Goal: Task Accomplishment & Management: Complete application form

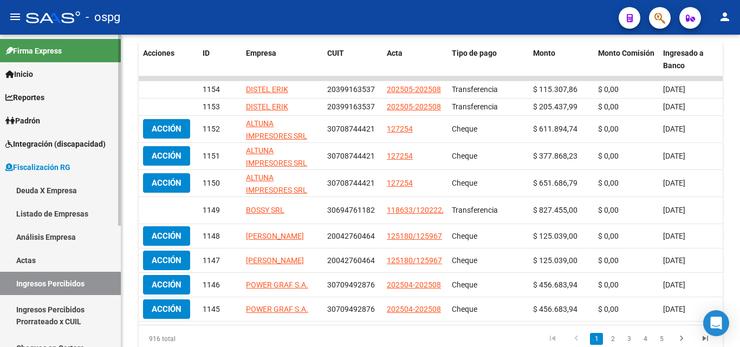
click at [44, 258] on link "Actas" at bounding box center [60, 260] width 121 height 23
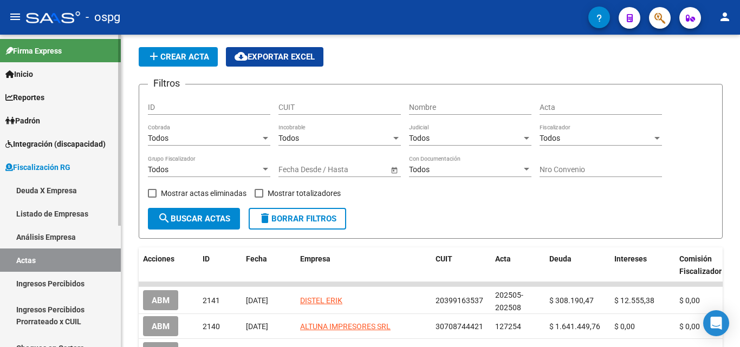
scroll to position [217, 0]
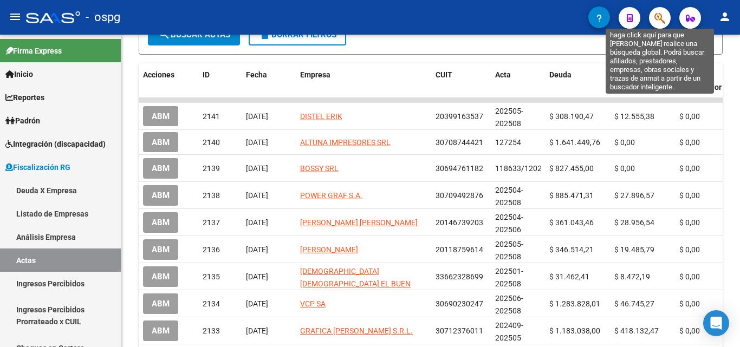
click at [661, 14] on icon "button" at bounding box center [660, 18] width 11 height 12
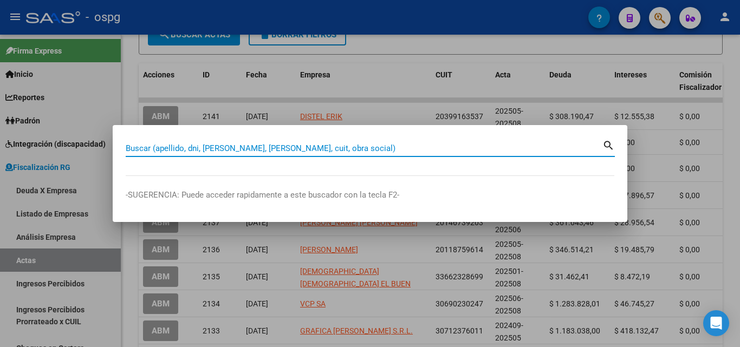
click at [279, 150] on input "Buscar (apellido, dni, [PERSON_NAME], [PERSON_NAME], cuit, obra social)" at bounding box center [364, 149] width 477 height 10
paste input "PROVISION ESCOLAR SOCIEDAD ANONIMA EF"
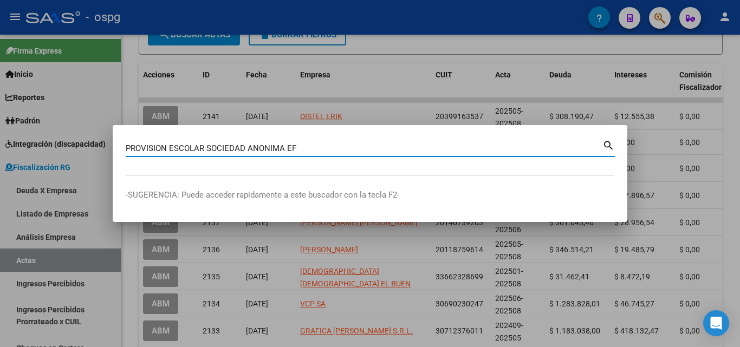
type input "PROVISION ESCOLAR SOCIEDAD ANONIMA EF"
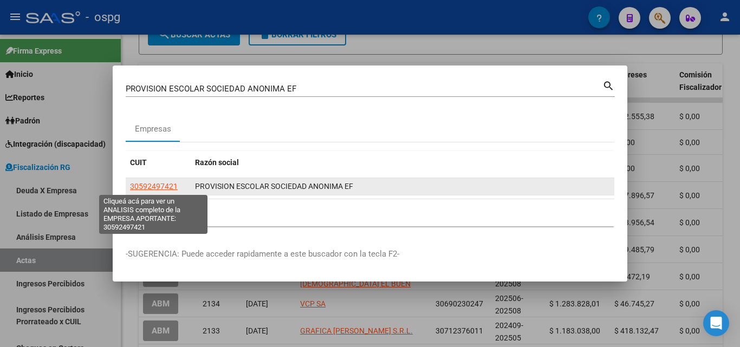
click at [155, 186] on span "30592497421" at bounding box center [154, 186] width 48 height 9
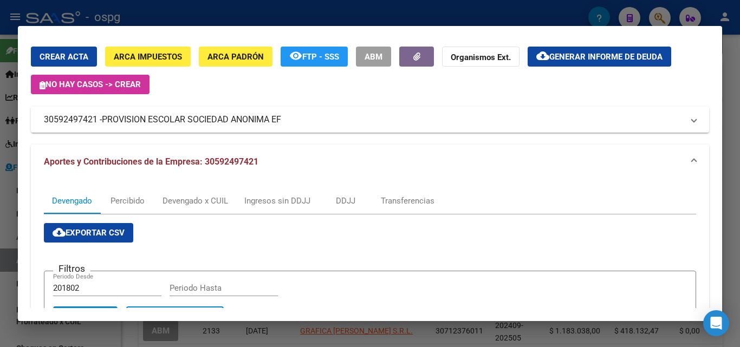
scroll to position [0, 0]
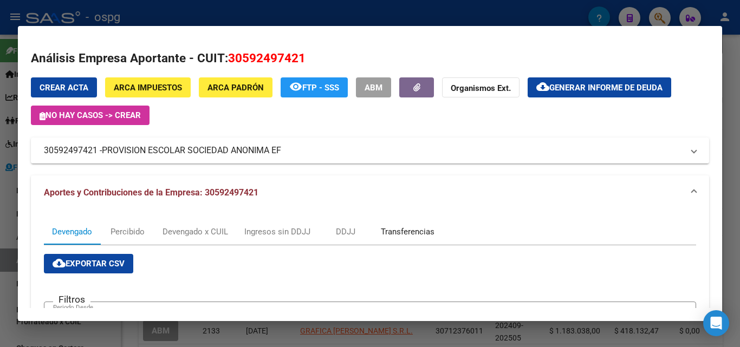
click at [424, 230] on div "Transferencias" at bounding box center [408, 232] width 54 height 12
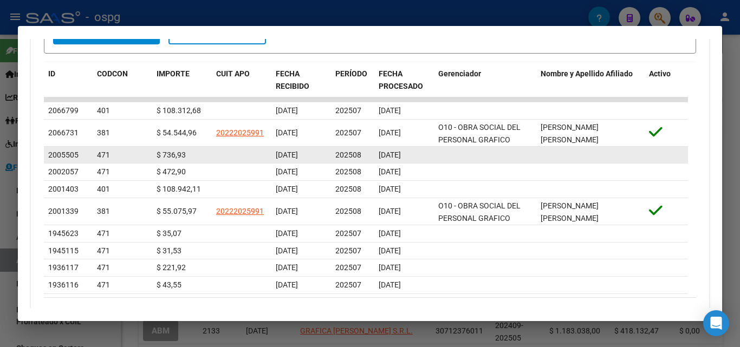
scroll to position [163, 0]
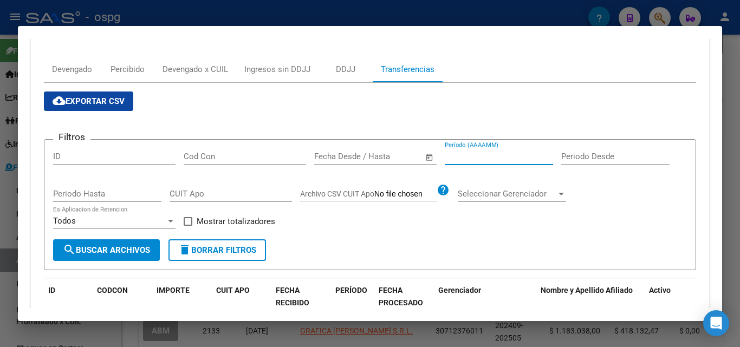
click at [467, 153] on input "Período (AAAAMM)" at bounding box center [499, 157] width 108 height 10
type input "202507"
click at [188, 222] on span at bounding box center [188, 221] width 9 height 9
click at [188, 226] on input "Mostrar totalizadores" at bounding box center [188, 226] width 1 height 1
checkbox input "true"
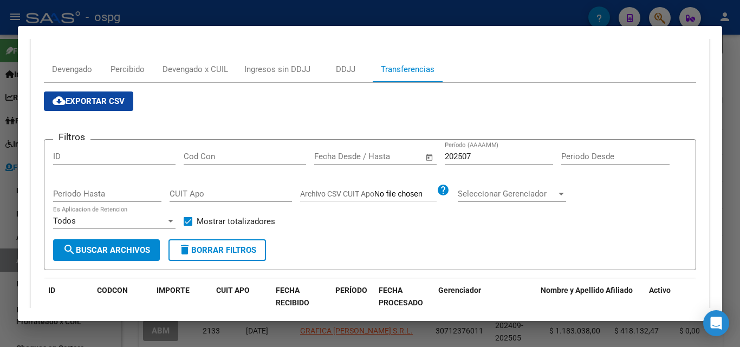
click at [137, 244] on button "search Buscar Archivos" at bounding box center [106, 251] width 107 height 22
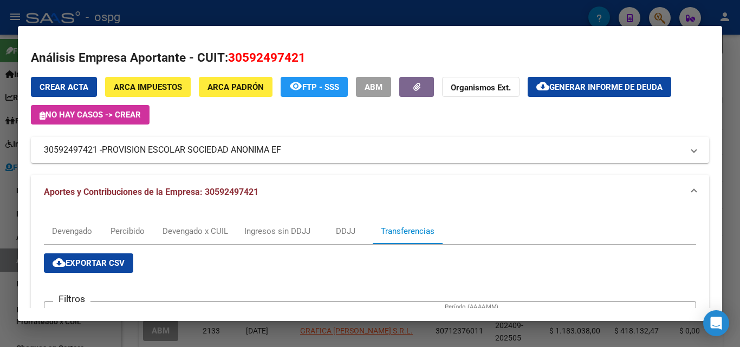
scroll to position [0, 0]
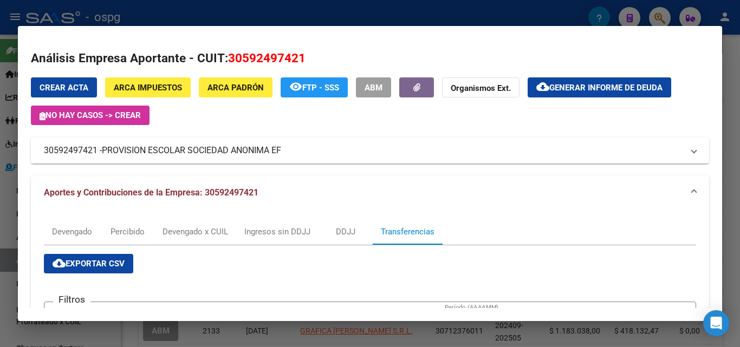
drag, startPoint x: 97, startPoint y: 152, endPoint x: 42, endPoint y: 153, distance: 54.8
click at [41, 156] on mat-expansion-panel-header "30592497421 - PROVISION ESCOLAR SOCIEDAD ANONIMA EF" at bounding box center [370, 151] width 679 height 26
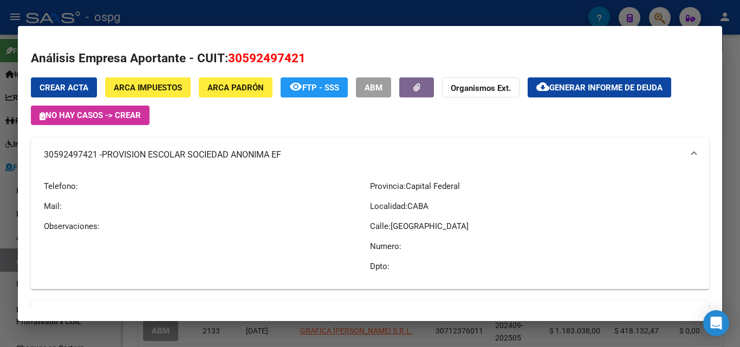
copy mat-panel-title "30592497421"
click at [728, 80] on div at bounding box center [370, 173] width 740 height 347
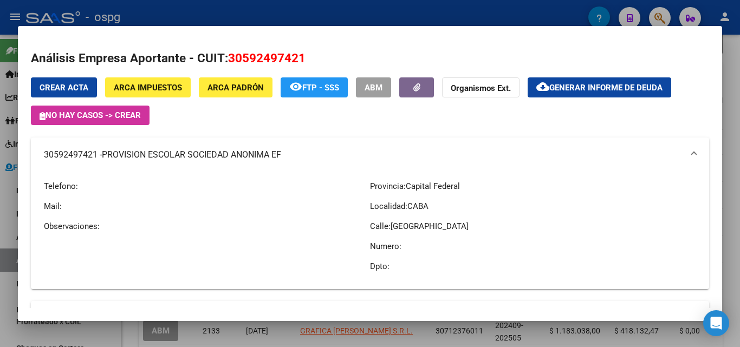
click at [728, 80] on div at bounding box center [370, 173] width 740 height 347
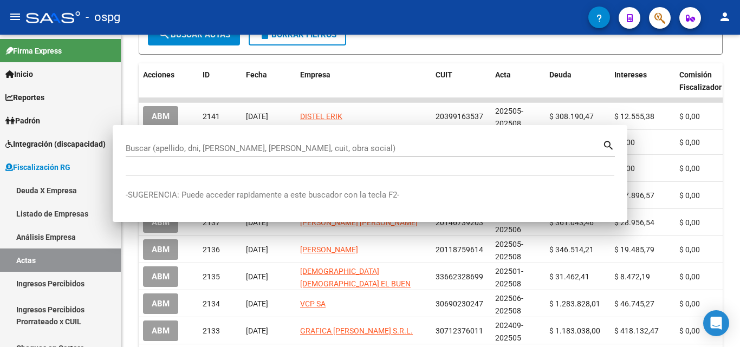
click at [728, 80] on div "FISCALIZACION REGIMEN GENERAL -> Listado de Actas add Crear Acta cloud_download…" at bounding box center [430, 127] width 619 height 619
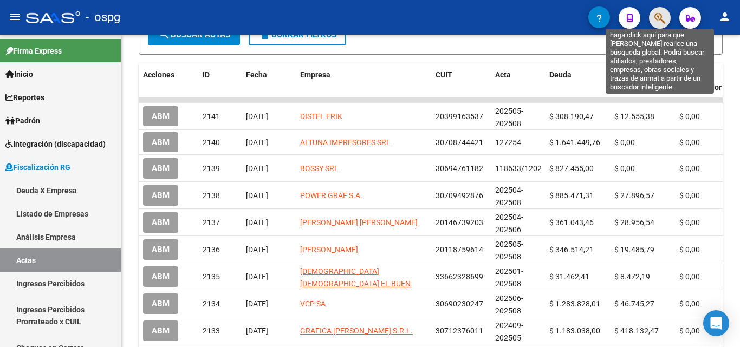
click at [659, 18] on icon "button" at bounding box center [660, 18] width 11 height 12
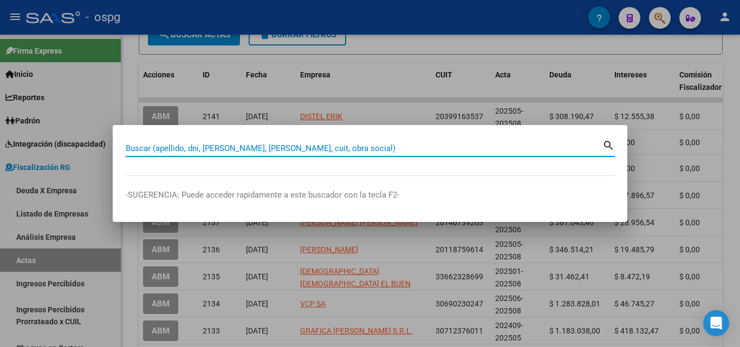
click at [326, 147] on input "Buscar (apellido, dni, [PERSON_NAME], [PERSON_NAME], cuit, obra social)" at bounding box center [364, 149] width 477 height 10
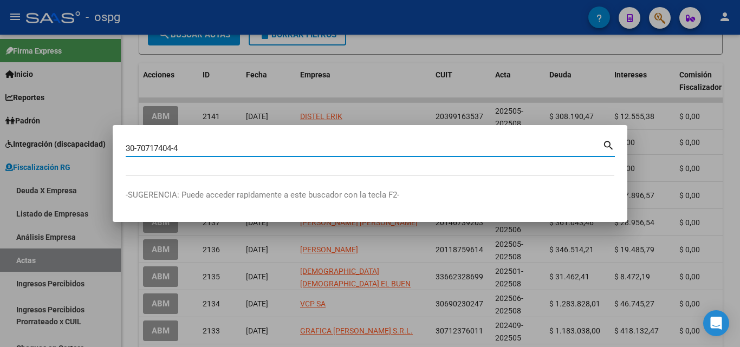
type input "30707174044"
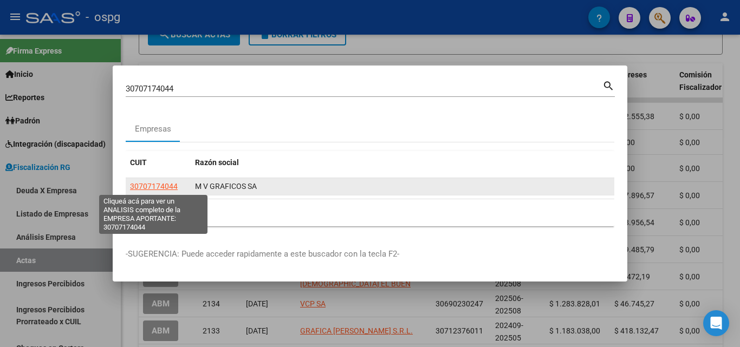
click at [153, 186] on span "30707174044" at bounding box center [154, 186] width 48 height 9
type textarea "30707174044"
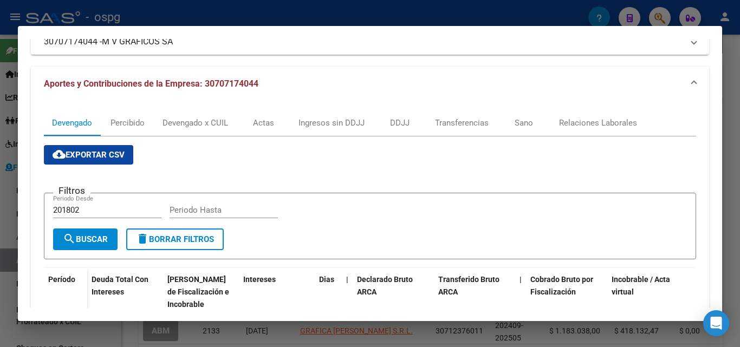
scroll to position [108, 0]
click at [482, 121] on div "Transferencias" at bounding box center [462, 124] width 54 height 12
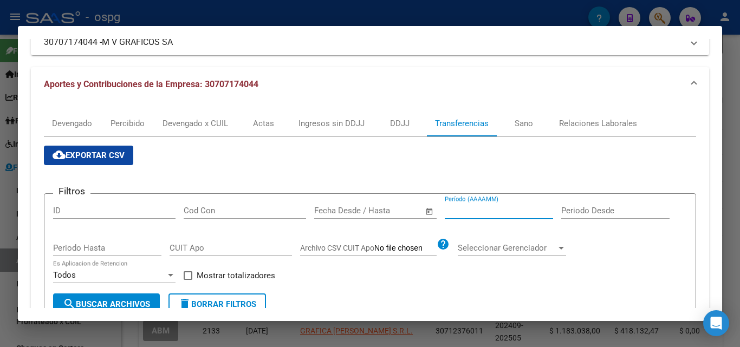
click at [482, 210] on input "Período (AAAAMM)" at bounding box center [499, 211] width 108 height 10
type input "202507"
drag, startPoint x: 189, startPoint y: 274, endPoint x: 149, endPoint y: 288, distance: 42.5
click at [189, 274] on span at bounding box center [188, 276] width 9 height 9
click at [188, 280] on input "Mostrar totalizadores" at bounding box center [188, 280] width 1 height 1
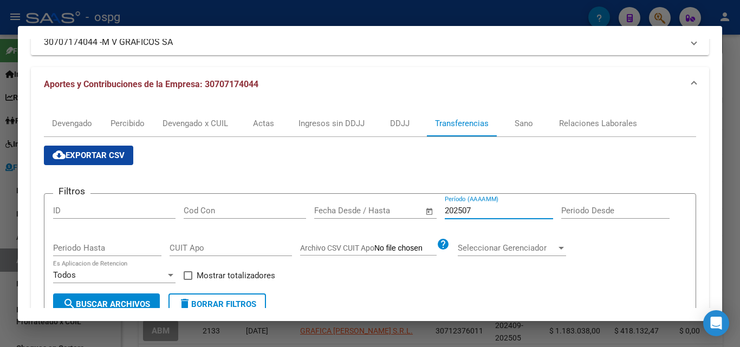
checkbox input "true"
click at [129, 303] on span "search Buscar Archivos" at bounding box center [106, 305] width 87 height 10
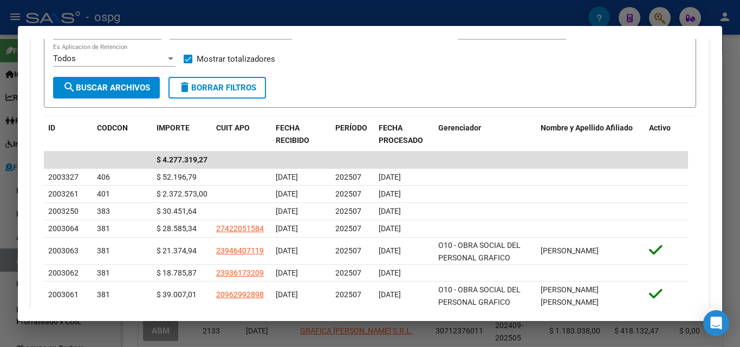
click at [733, 68] on div at bounding box center [370, 173] width 740 height 347
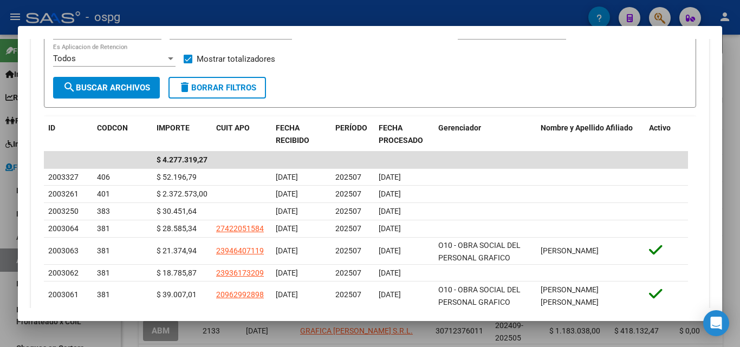
click at [733, 68] on div at bounding box center [370, 173] width 740 height 347
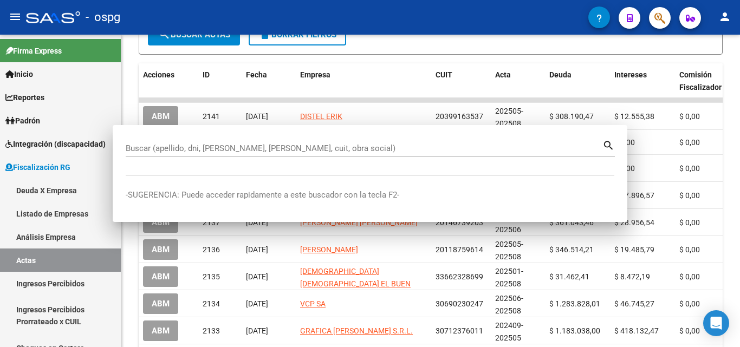
click at [733, 68] on div "FISCALIZACION REGIMEN GENERAL -> Listado de Actas add Crear Acta cloud_download…" at bounding box center [430, 127] width 619 height 619
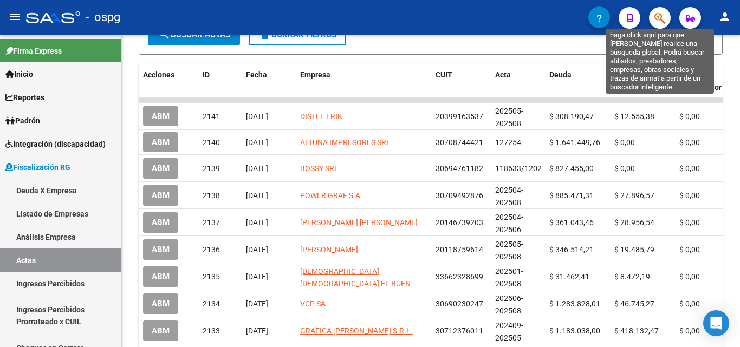
click at [661, 23] on icon "button" at bounding box center [660, 18] width 11 height 12
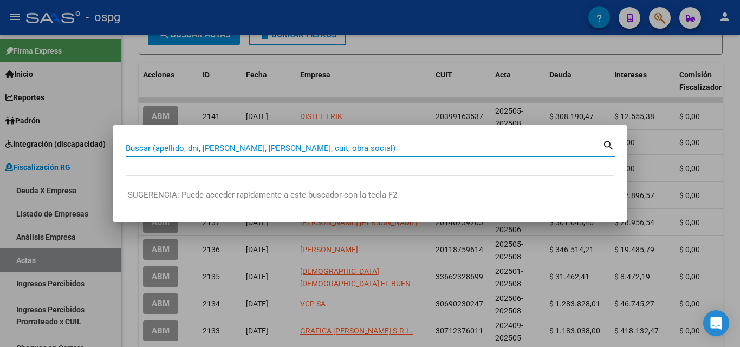
paste input "30-70910259-8"
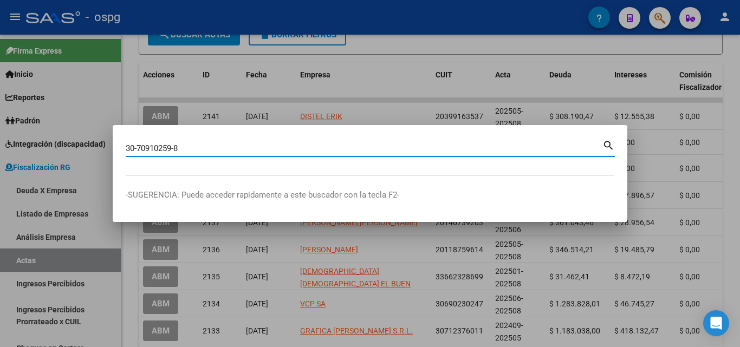
type input "30709102598"
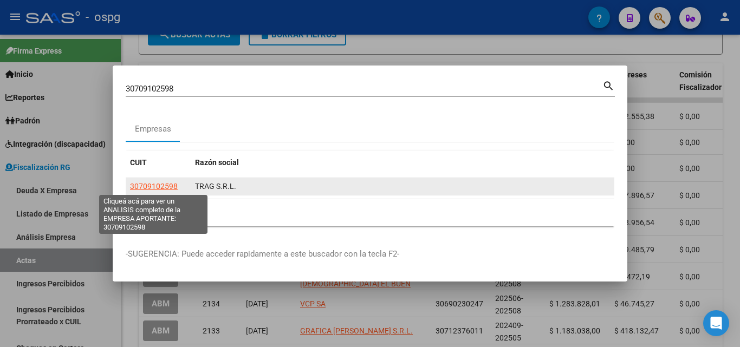
click at [160, 186] on span "30709102598" at bounding box center [154, 186] width 48 height 9
type textarea "30709102598"
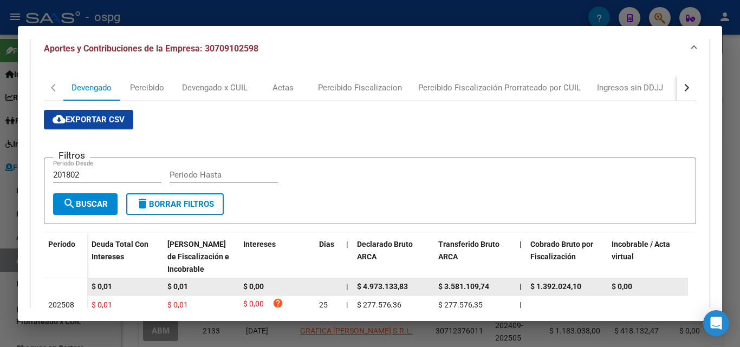
scroll to position [54, 0]
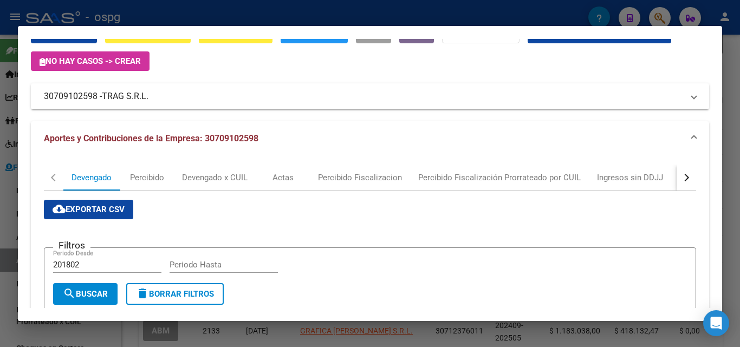
click at [683, 177] on button "button" at bounding box center [687, 178] width 20 height 26
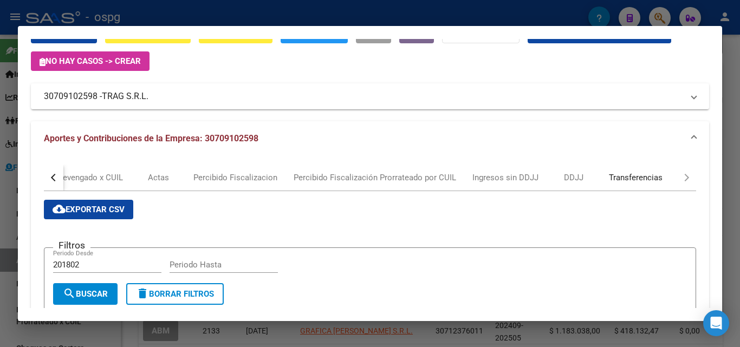
click at [630, 179] on div "Transferencias" at bounding box center [636, 178] width 54 height 12
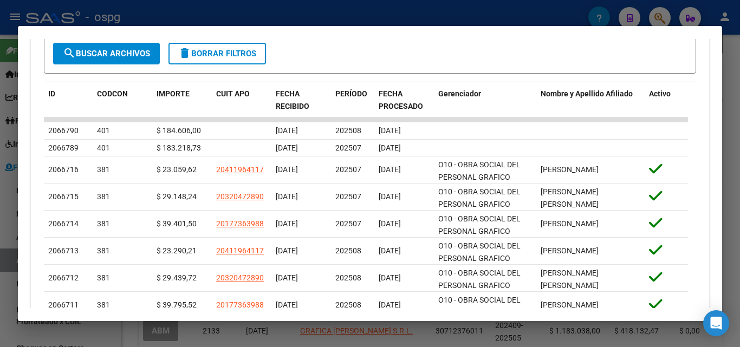
scroll to position [379, 0]
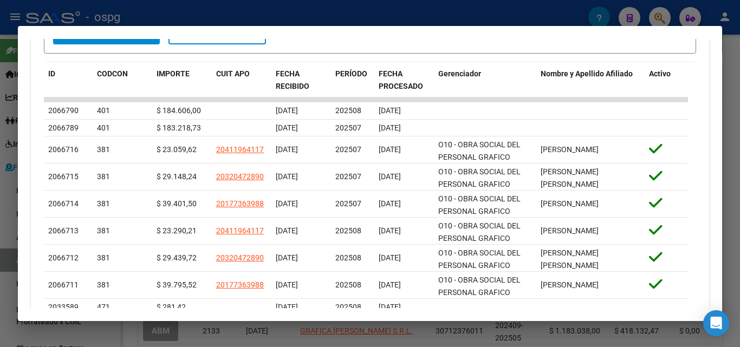
click at [728, 59] on div at bounding box center [370, 173] width 740 height 347
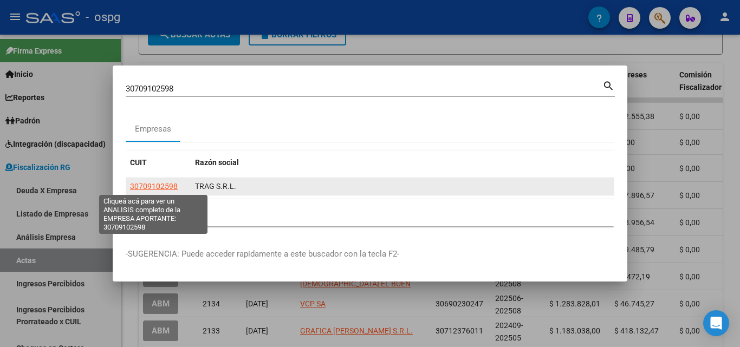
click at [156, 186] on span "30709102598" at bounding box center [154, 186] width 48 height 9
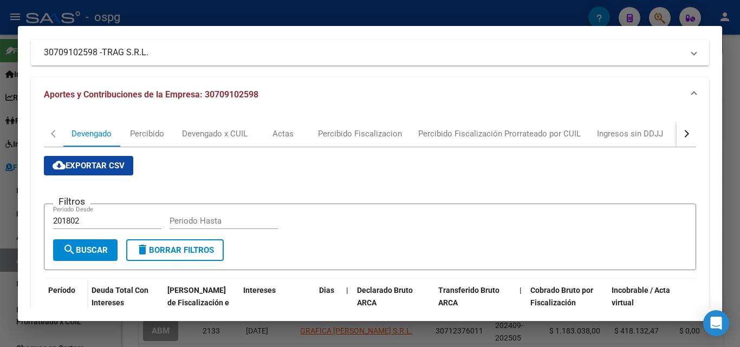
scroll to position [271, 0]
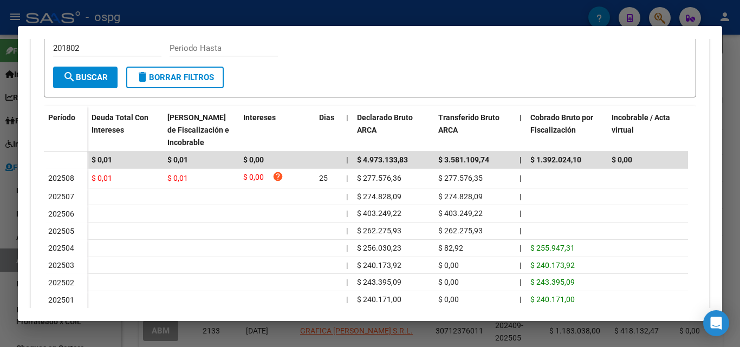
click at [451, 35] on mat-dialog-container "Análisis Empresa Aportante - CUIT: 30709102598 Crear Acta ARCA Impuestos ARCA P…" at bounding box center [370, 173] width 705 height 295
click at [734, 89] on div at bounding box center [370, 173] width 740 height 347
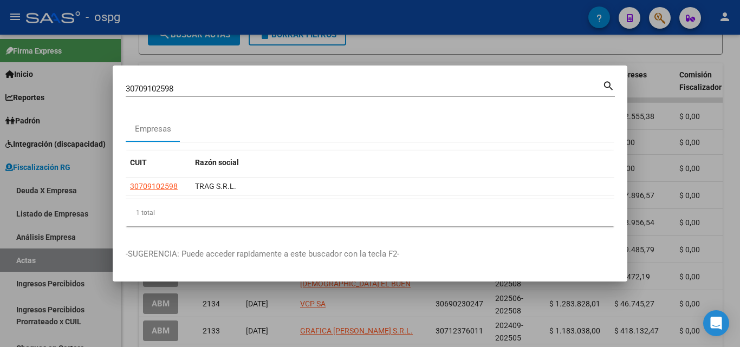
click at [734, 89] on div at bounding box center [370, 173] width 740 height 347
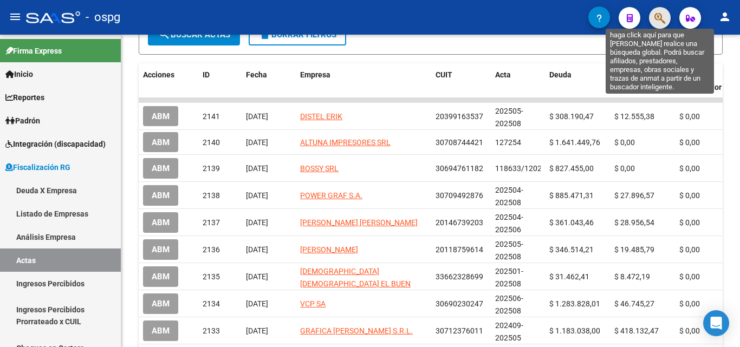
click at [660, 13] on icon "button" at bounding box center [660, 18] width 11 height 12
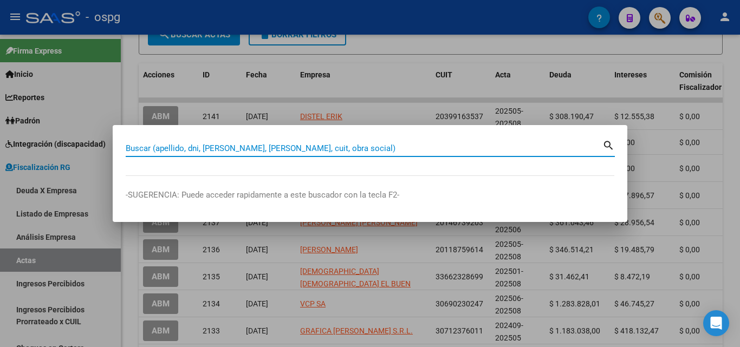
click at [351, 146] on input "Buscar (apellido, dni, [PERSON_NAME], [PERSON_NAME], cuit, obra social)" at bounding box center [364, 149] width 477 height 10
paste input "30709102598"
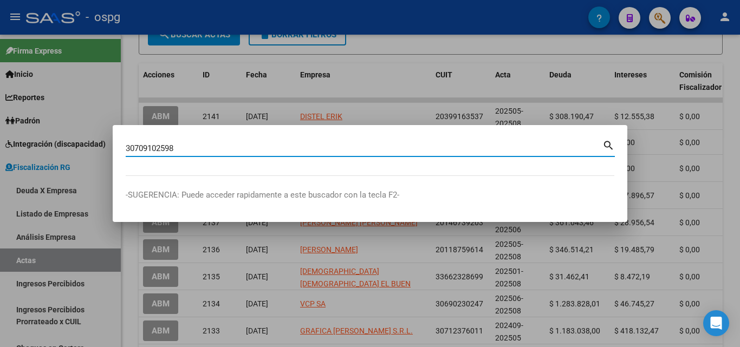
type input "30709102598"
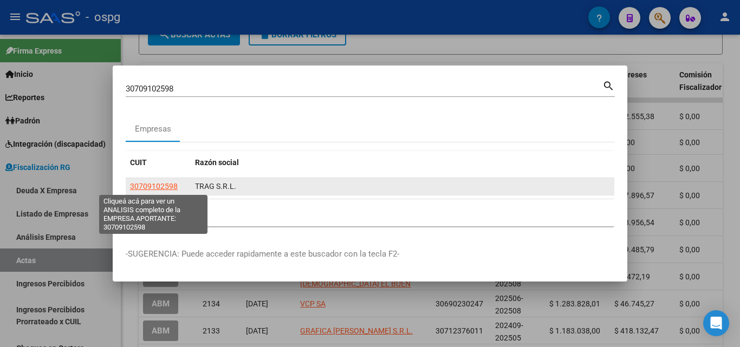
click at [170, 190] on span "30709102598" at bounding box center [154, 186] width 48 height 9
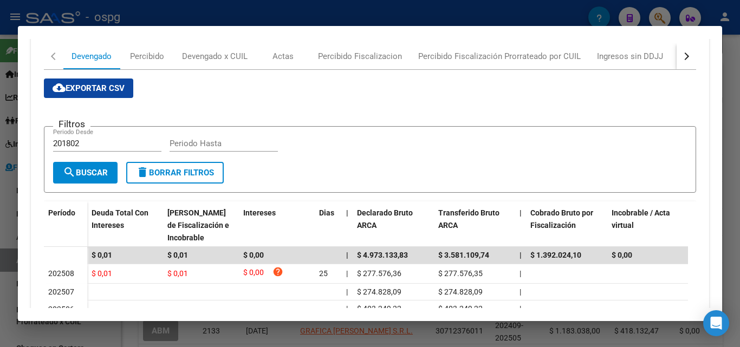
scroll to position [163, 0]
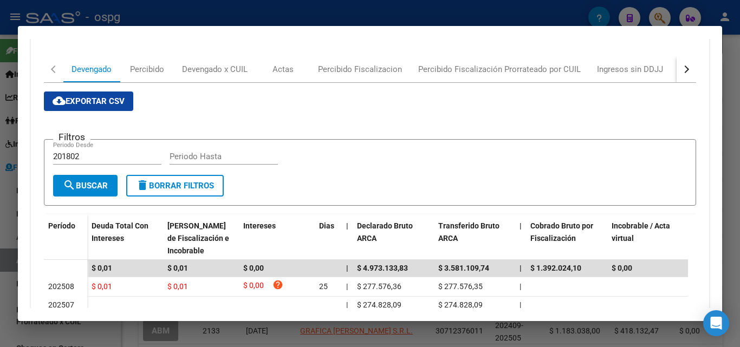
click at [682, 70] on div "button" at bounding box center [686, 70] width 8 height 8
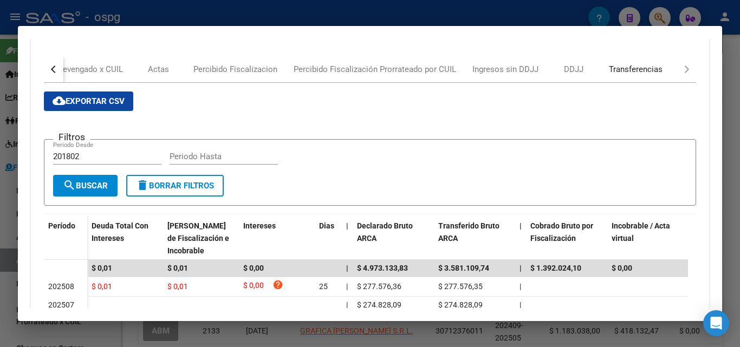
click at [634, 70] on div "Transferencias" at bounding box center [636, 69] width 54 height 12
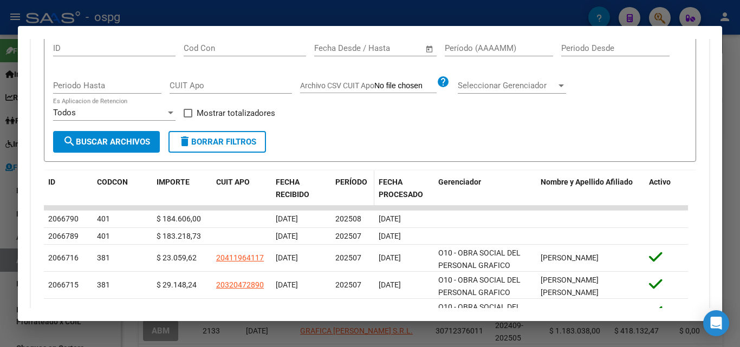
scroll to position [379, 0]
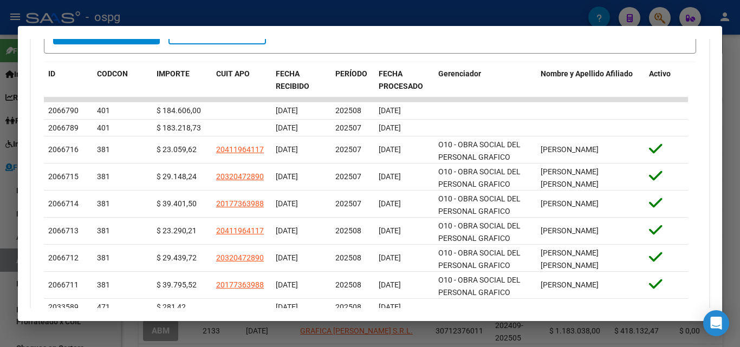
click at [740, 106] on div at bounding box center [370, 173] width 740 height 347
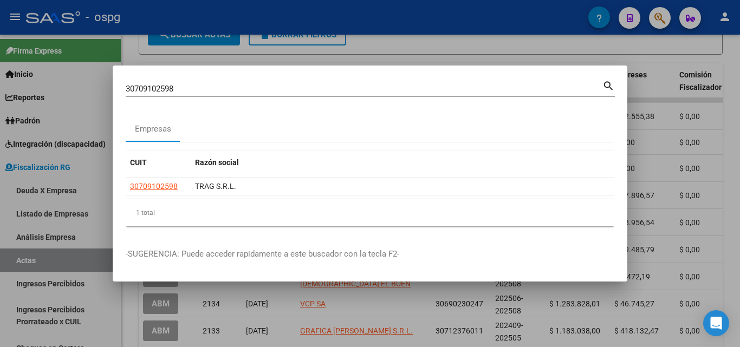
click at [732, 124] on div at bounding box center [370, 173] width 740 height 347
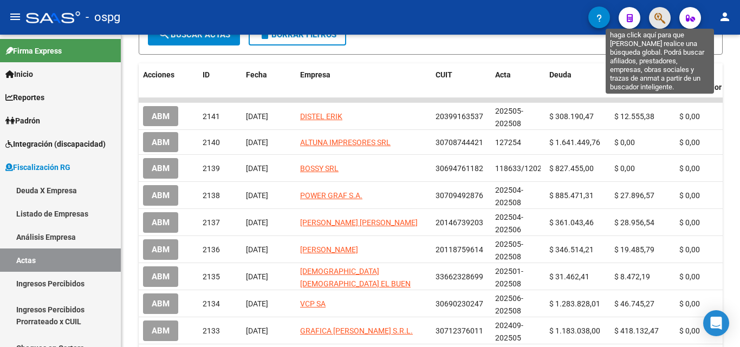
click at [657, 17] on icon "button" at bounding box center [660, 18] width 11 height 12
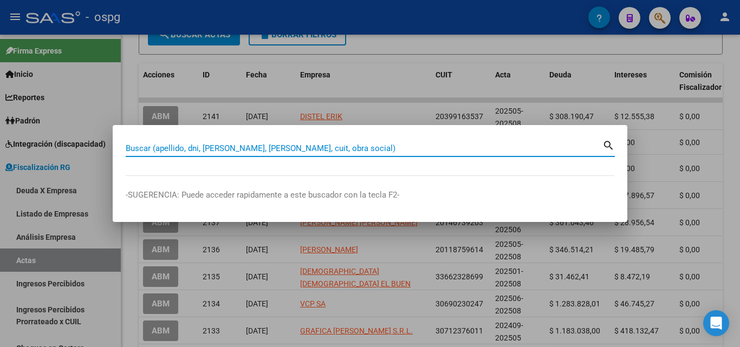
click at [222, 147] on input "Buscar (apellido, dni, [PERSON_NAME], [PERSON_NAME], cuit, obra social)" at bounding box center [364, 149] width 477 height 10
click at [227, 150] on input "Buscar (apellido, dni, [PERSON_NAME], [PERSON_NAME], cuit, obra social)" at bounding box center [364, 149] width 477 height 10
click at [353, 147] on input "Buscar (apellido, dni, [PERSON_NAME], [PERSON_NAME], cuit, obra social)" at bounding box center [364, 149] width 477 height 10
paste input "30-70938647-2"
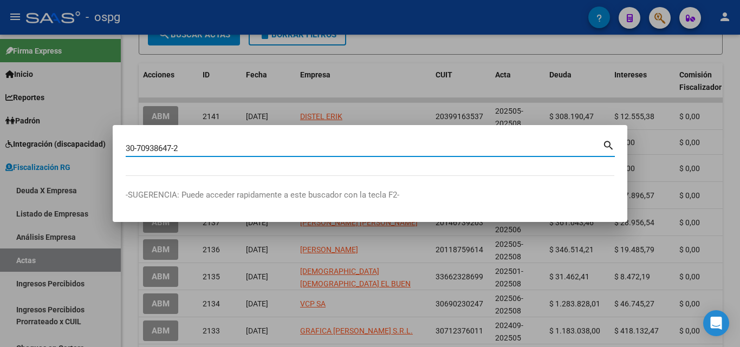
type input "30709386472"
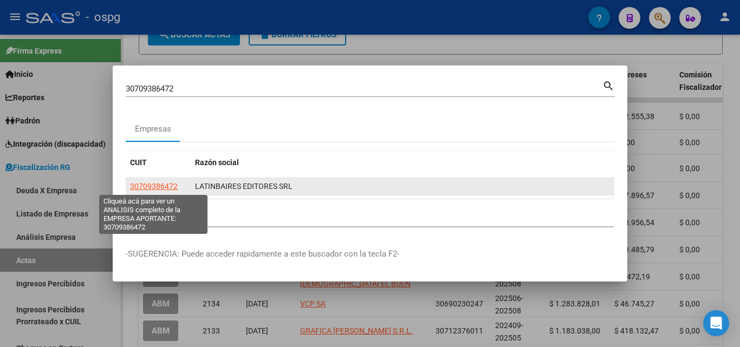
click at [162, 186] on span "30709386472" at bounding box center [154, 186] width 48 height 9
type textarea "30709386472"
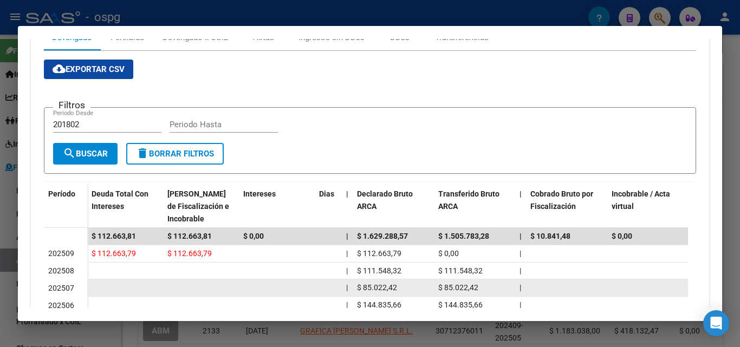
scroll to position [163, 0]
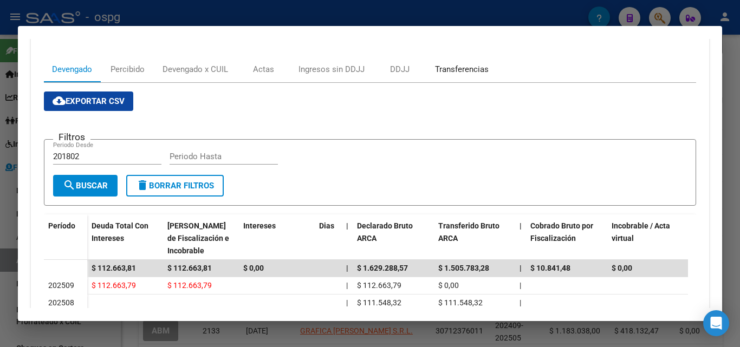
click at [457, 68] on div "Transferencias" at bounding box center [462, 69] width 54 height 12
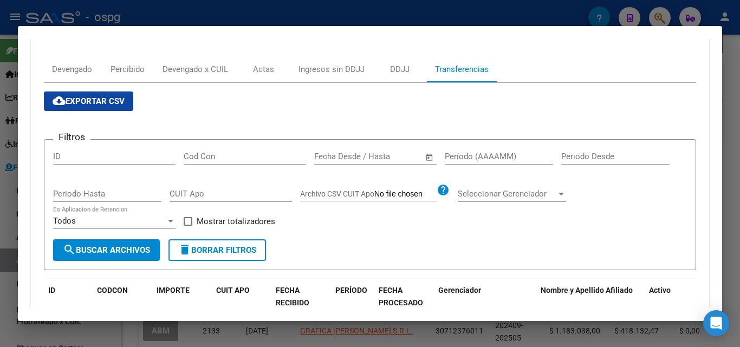
click at [474, 157] on input "Período (AAAAMM)" at bounding box center [499, 157] width 108 height 10
type input "202504"
drag, startPoint x: 184, startPoint y: 219, endPoint x: 172, endPoint y: 230, distance: 16.9
click at [184, 219] on span at bounding box center [188, 221] width 9 height 9
click at [188, 226] on input "Mostrar totalizadores" at bounding box center [188, 226] width 1 height 1
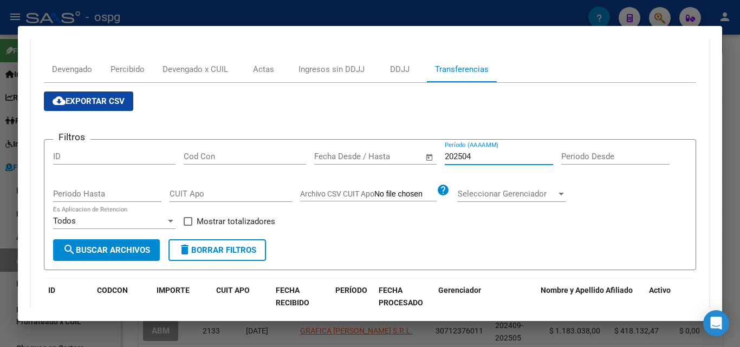
checkbox input "true"
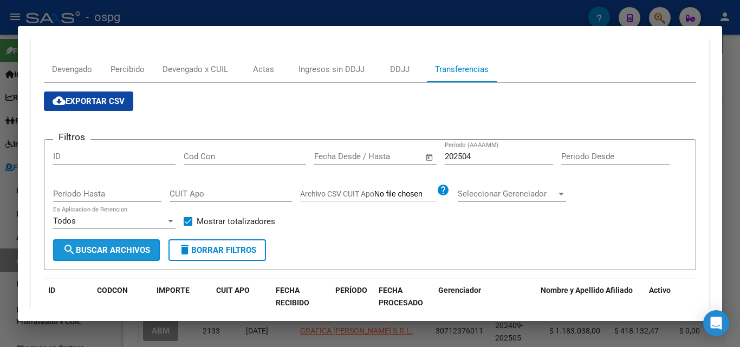
click at [139, 248] on span "search Buscar Archivos" at bounding box center [106, 251] width 87 height 10
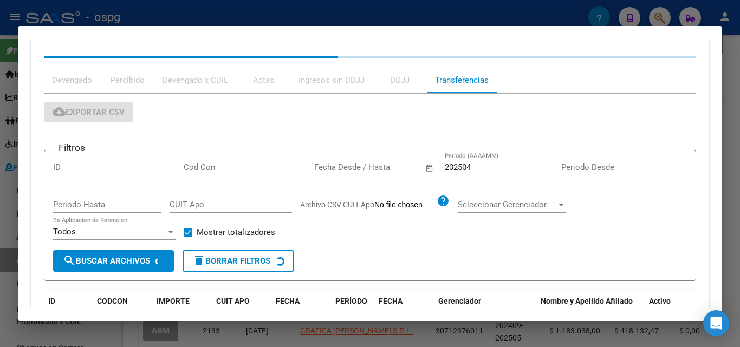
scroll to position [291, 0]
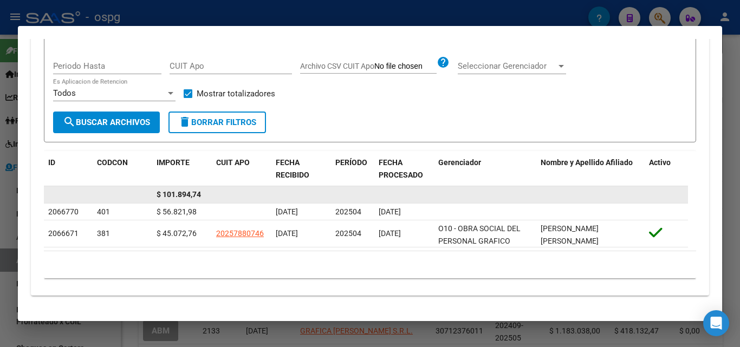
drag, startPoint x: 158, startPoint y: 195, endPoint x: 211, endPoint y: 195, distance: 53.1
click at [211, 195] on datatable-body-cell "$ 101.894,74" at bounding box center [182, 194] width 60 height 17
copy span "$ 101.894,74"
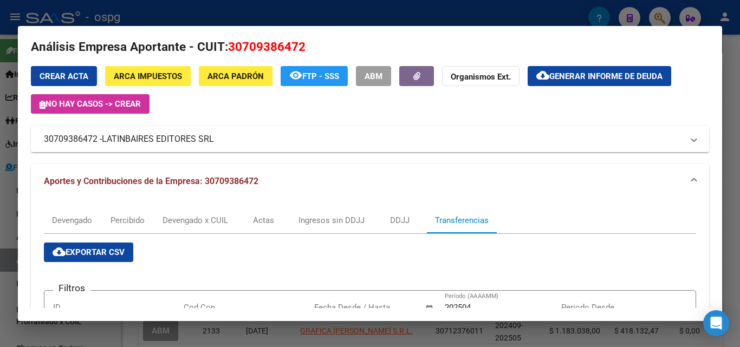
scroll to position [0, 0]
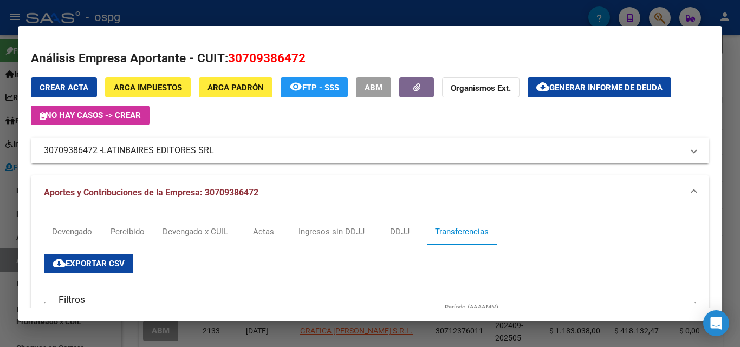
click at [1, 221] on div at bounding box center [370, 173] width 740 height 347
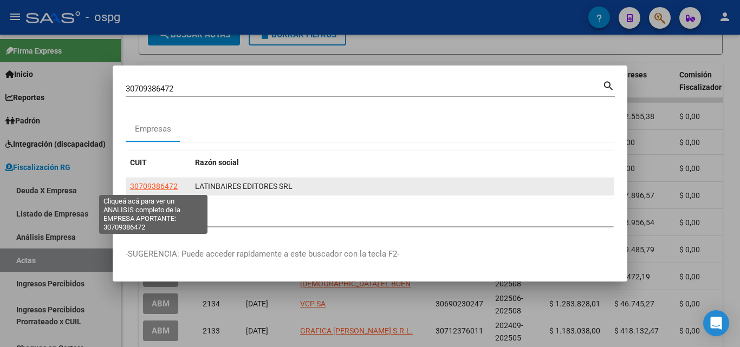
click at [156, 188] on span "30709386472" at bounding box center [154, 186] width 48 height 9
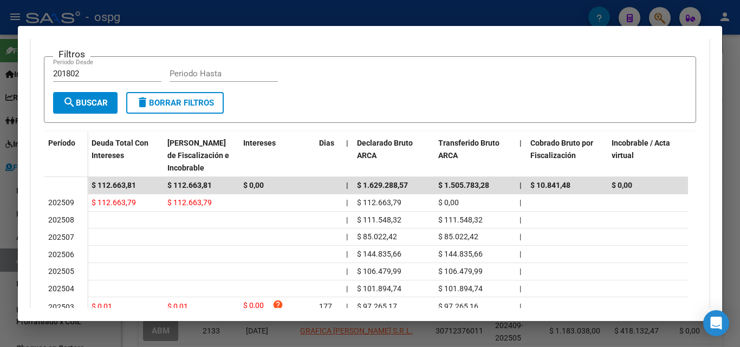
scroll to position [271, 0]
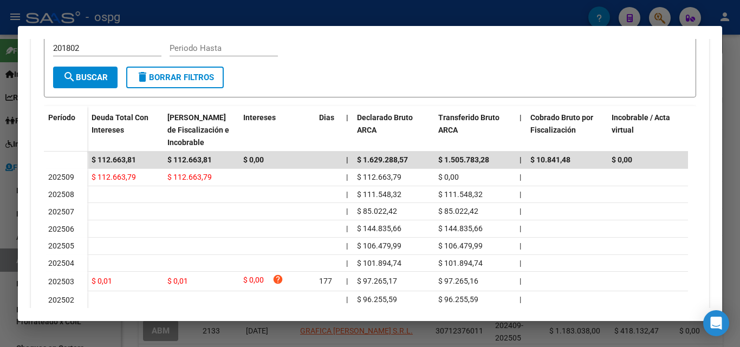
click at [392, 14] on div at bounding box center [370, 173] width 740 height 347
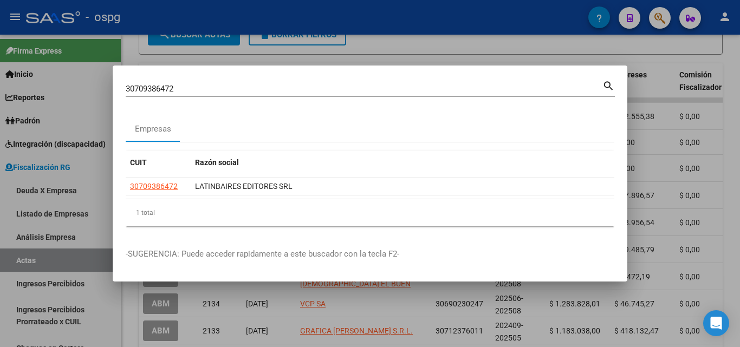
click at [518, 53] on div at bounding box center [370, 173] width 740 height 347
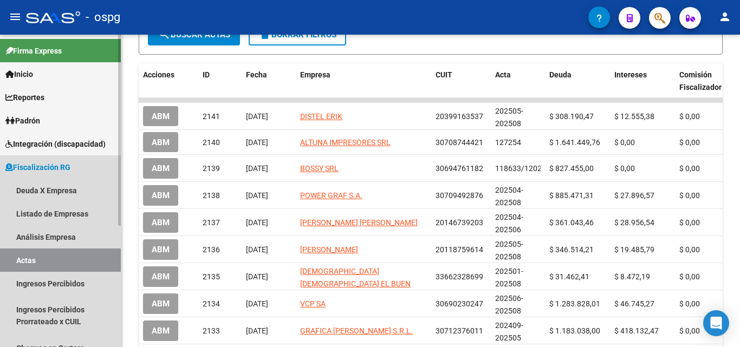
click at [53, 254] on link "Actas" at bounding box center [60, 260] width 121 height 23
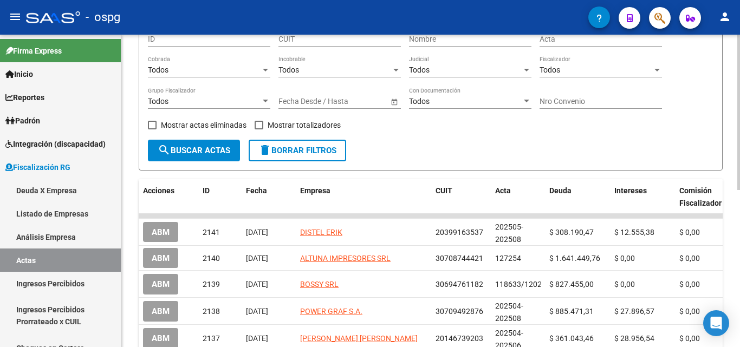
scroll to position [108, 0]
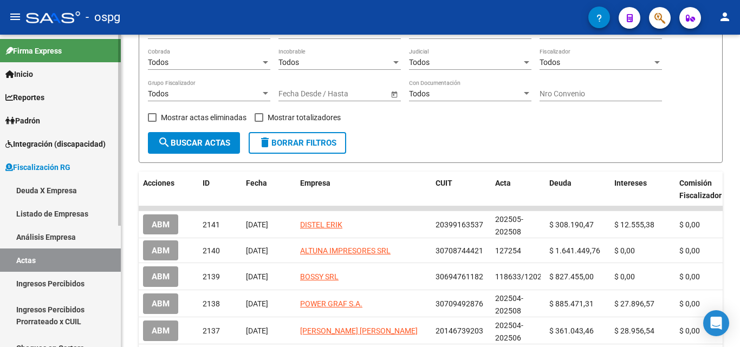
click at [26, 260] on link "Actas" at bounding box center [60, 260] width 121 height 23
click at [61, 263] on link "Actas" at bounding box center [60, 260] width 121 height 23
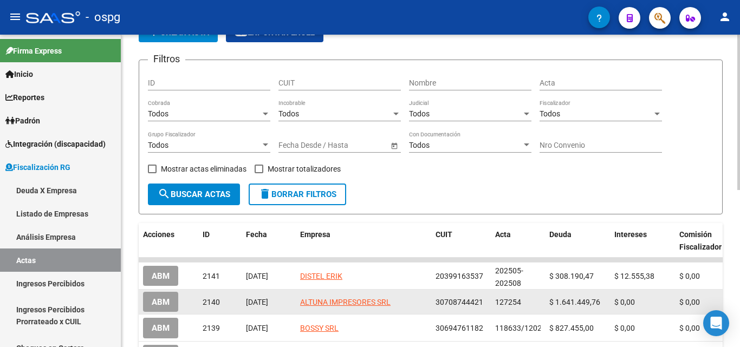
scroll to position [0, 0]
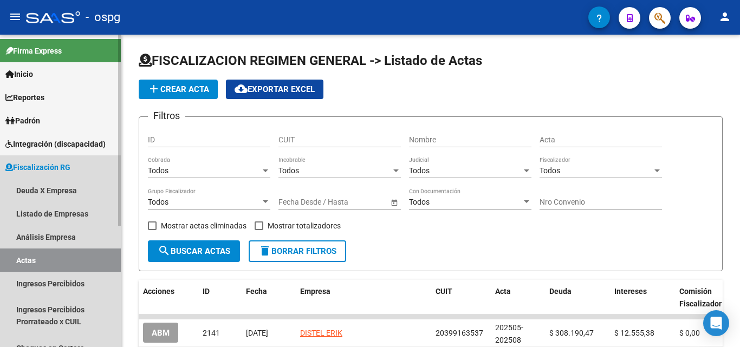
click at [65, 263] on link "Actas" at bounding box center [60, 260] width 121 height 23
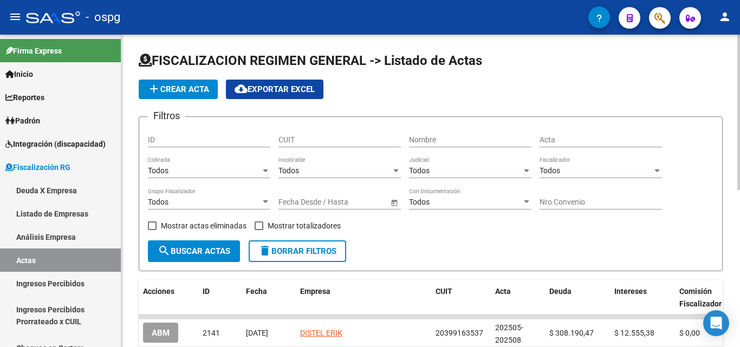
click at [269, 202] on div at bounding box center [266, 202] width 10 height 9
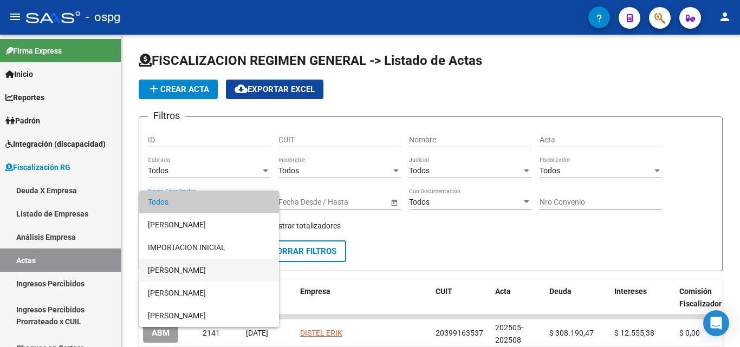
click at [230, 273] on span "[PERSON_NAME]" at bounding box center [209, 270] width 122 height 23
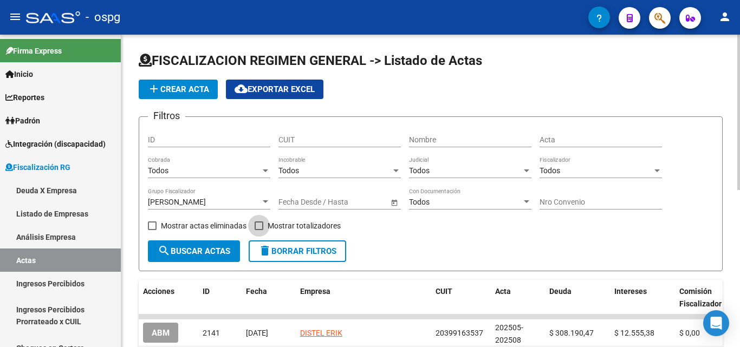
drag, startPoint x: 261, startPoint y: 225, endPoint x: 228, endPoint y: 244, distance: 37.4
click at [260, 226] on span at bounding box center [259, 226] width 9 height 9
click at [259, 230] on input "Mostrar totalizadores" at bounding box center [259, 230] width 1 height 1
checkbox input "true"
click at [217, 257] on button "search Buscar Actas" at bounding box center [194, 252] width 92 height 22
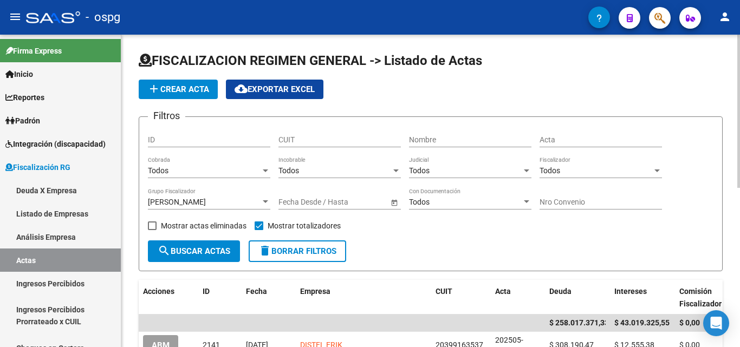
click at [265, 201] on div at bounding box center [265, 202] width 5 height 3
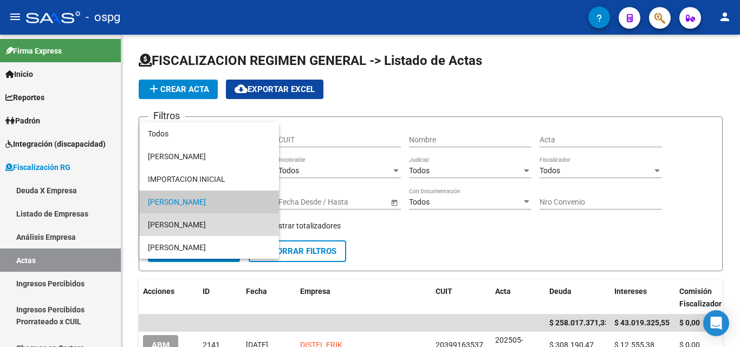
click at [198, 225] on span "[PERSON_NAME]" at bounding box center [209, 225] width 122 height 23
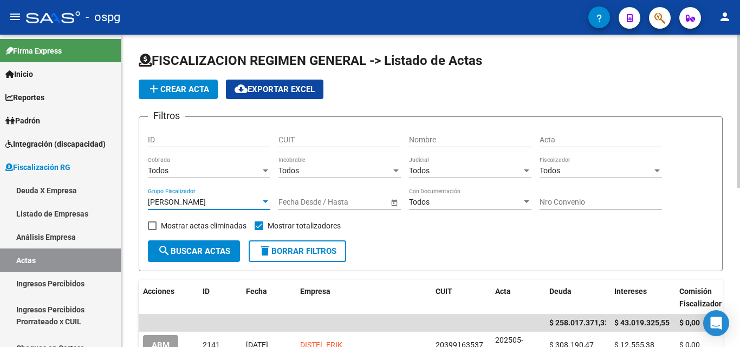
click at [199, 248] on span "search Buscar Actas" at bounding box center [194, 252] width 73 height 10
click at [180, 87] on span "add Crear Acta" at bounding box center [178, 90] width 62 height 10
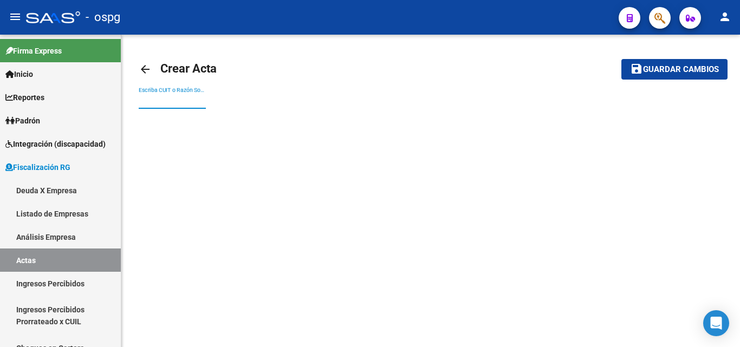
click at [171, 96] on input "Escriba CUIT o Razón Social para buscar" at bounding box center [172, 100] width 67 height 9
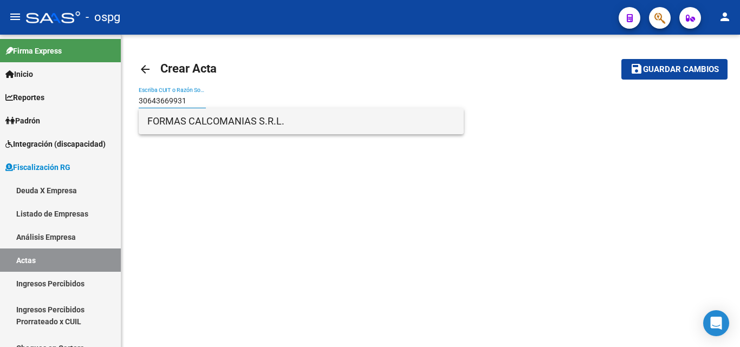
type input "30643669931"
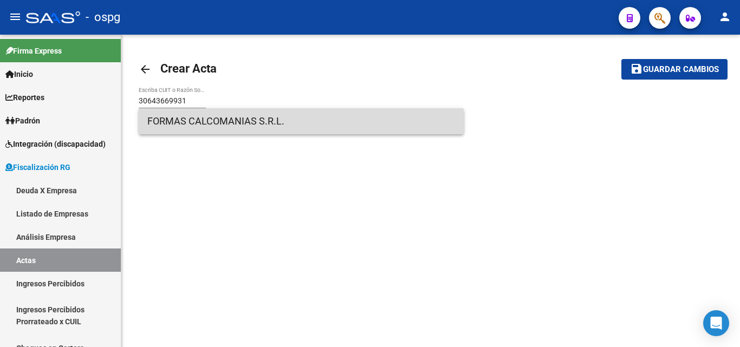
click at [195, 128] on span "FORMAS CALCOMANIAS S.R.L." at bounding box center [301, 121] width 308 height 26
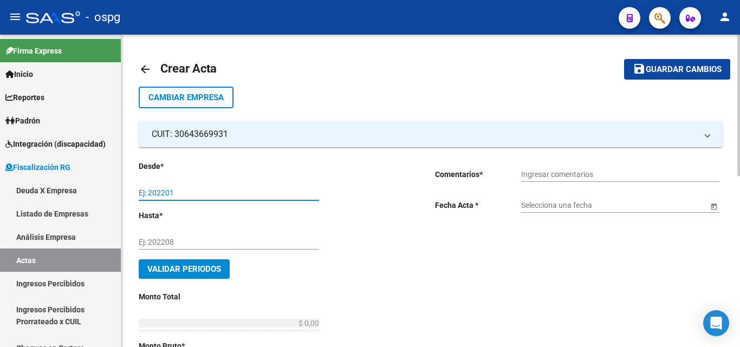
click at [231, 190] on input "Ej: 202201" at bounding box center [229, 193] width 180 height 9
type input "202506"
click at [190, 242] on input "Ej: 202208" at bounding box center [229, 242] width 180 height 9
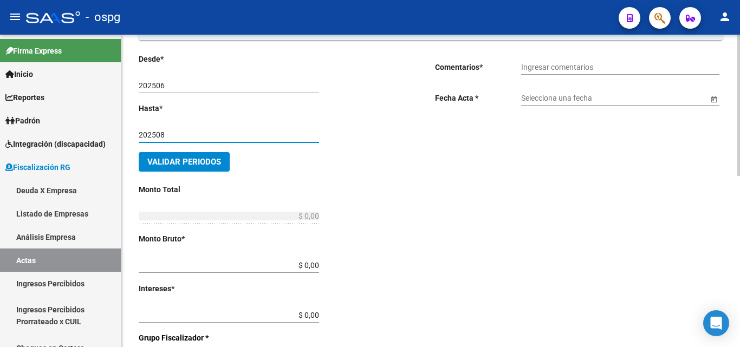
scroll to position [108, 0]
type input "202508"
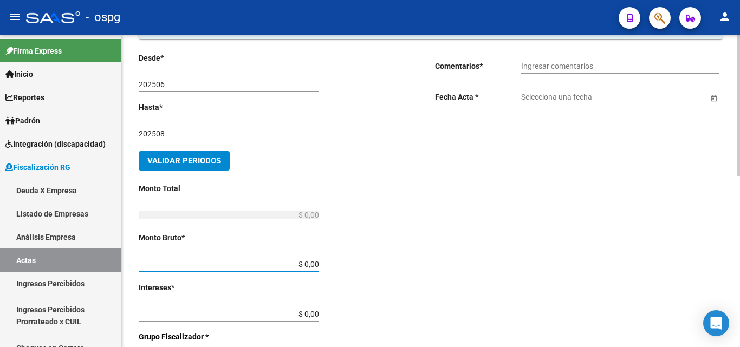
click at [314, 262] on input "$ 0,00" at bounding box center [229, 264] width 180 height 9
click at [319, 265] on input "$ 36.597.277,40" at bounding box center [229, 264] width 180 height 9
type input "$ 3.659.727,74"
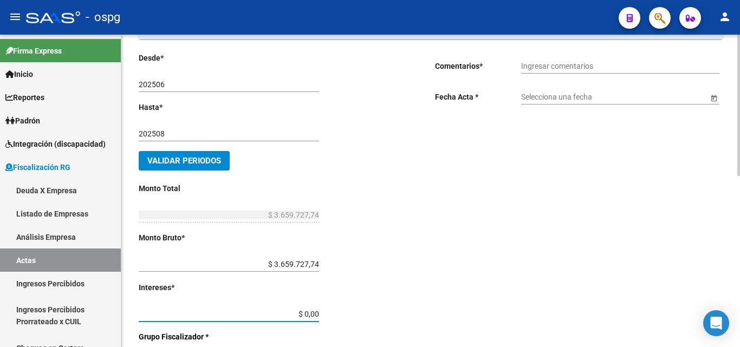
click at [315, 313] on input "$ 0,00" at bounding box center [229, 314] width 180 height 9
click at [318, 314] on input "$ 7.368.190,20" at bounding box center [229, 314] width 180 height 9
type input "$ 736.819,02"
type input "$ 4.396.546,76"
click at [337, 262] on div "Desde * 202506 Ej: 202201 Hasta * 202508 Ej: 202208 Validar Periodos Monto Tota…" at bounding box center [270, 321] width 262 height 539
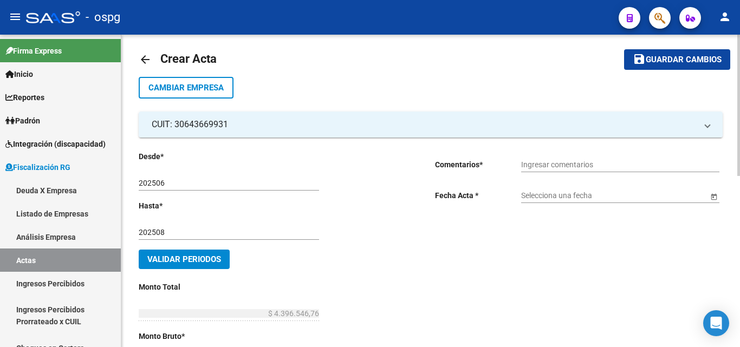
scroll to position [0, 0]
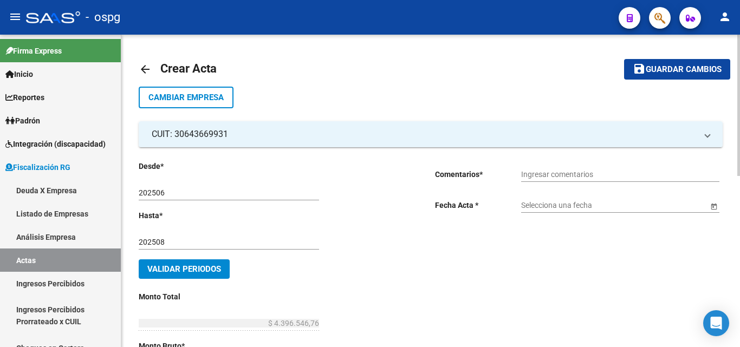
click at [585, 173] on input "Ingresar comentarios" at bounding box center [620, 174] width 198 height 9
click at [577, 172] on input "Ingresar comentarios" at bounding box center [620, 174] width 198 height 9
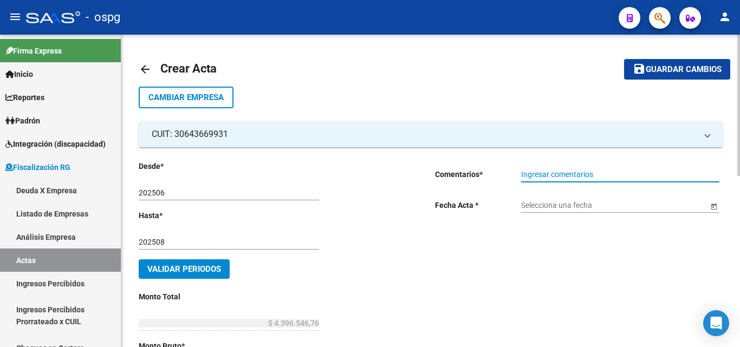
click at [577, 172] on input "Ingresar comentarios" at bounding box center [620, 174] width 198 height 9
click at [547, 174] on input "Ingresar comentarios" at bounding box center [620, 174] width 198 height 9
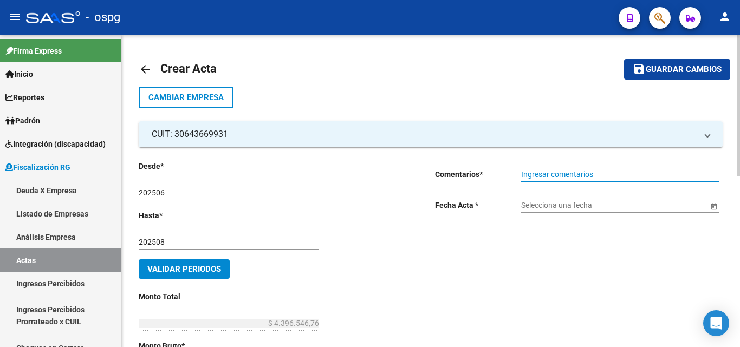
click at [547, 174] on input "Ingresar comentarios" at bounding box center [620, 174] width 198 height 9
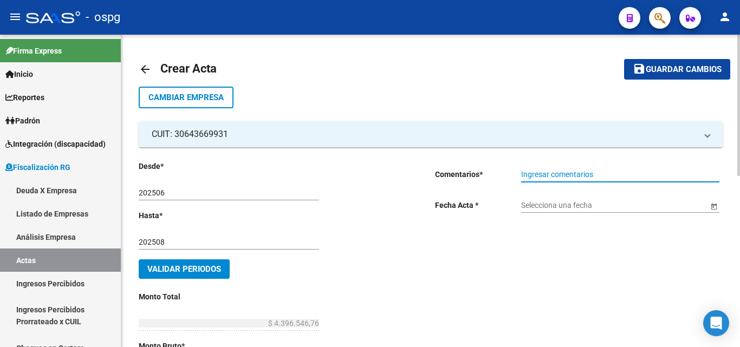
click at [547, 174] on input "Ingresar comentarios" at bounding box center [620, 174] width 198 height 9
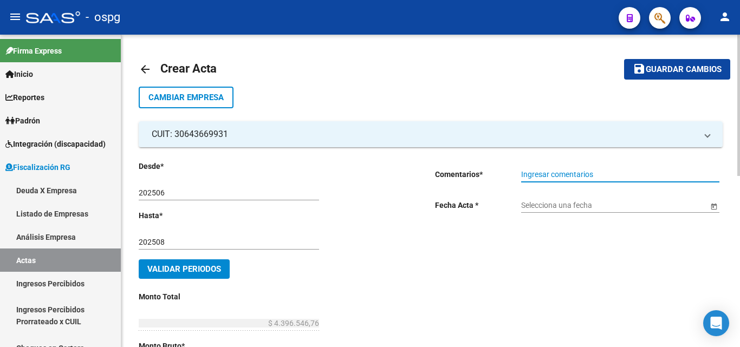
click at [547, 174] on input "Ingresar comentarios" at bounding box center [620, 174] width 198 height 9
type input "RECIBO 43338"
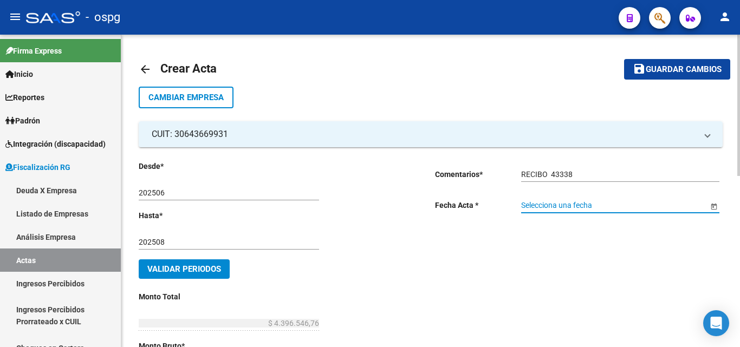
click at [567, 208] on input "Selecciona una fecha" at bounding box center [614, 205] width 187 height 9
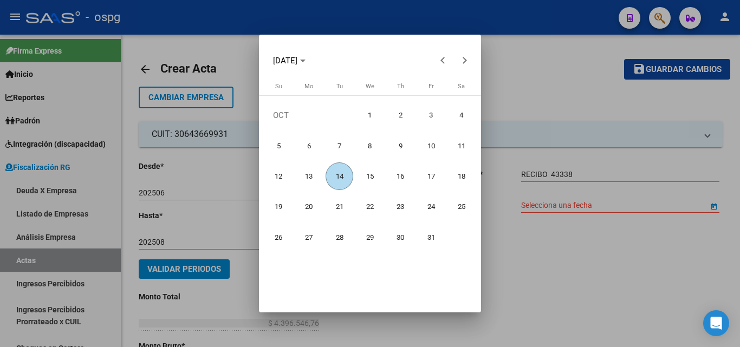
click at [341, 178] on span "14" at bounding box center [340, 177] width 28 height 28
type input "[DATE]"
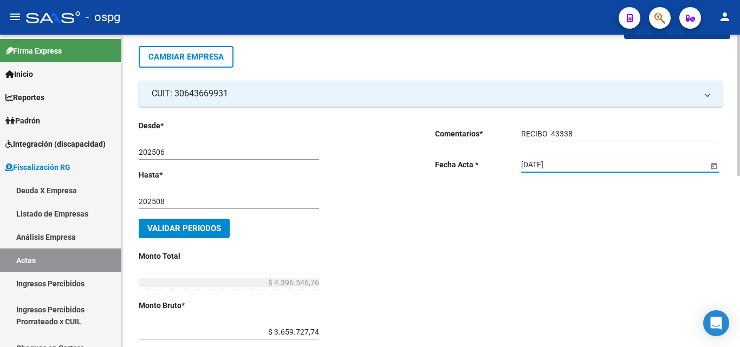
scroll to position [163, 0]
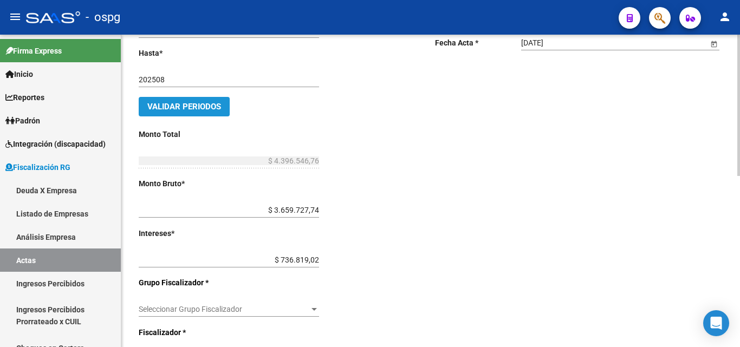
click at [149, 107] on span "Validar Periodos" at bounding box center [184, 107] width 74 height 10
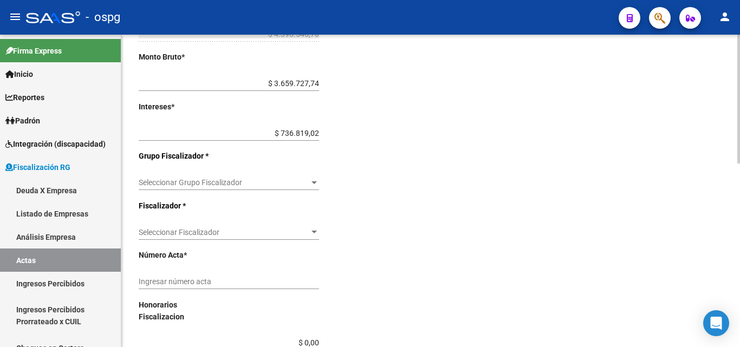
scroll to position [325, 0]
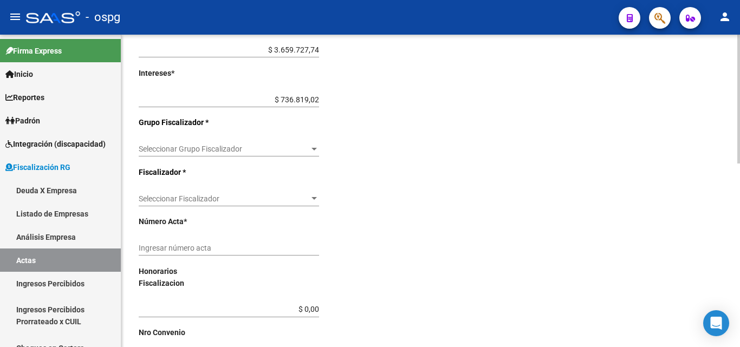
click at [307, 151] on span "Seleccionar Grupo Fiscalizador" at bounding box center [224, 149] width 171 height 9
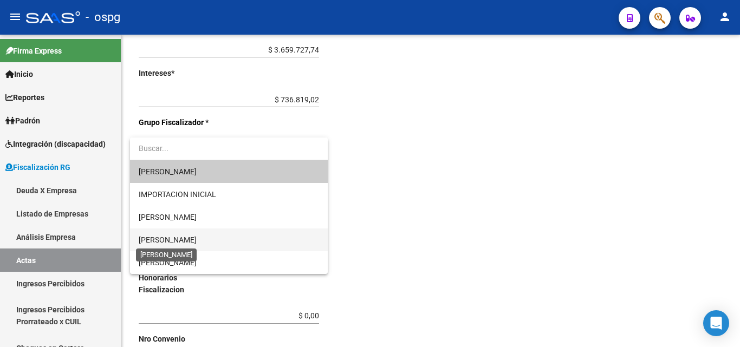
click at [186, 236] on span "[PERSON_NAME]" at bounding box center [168, 240] width 58 height 9
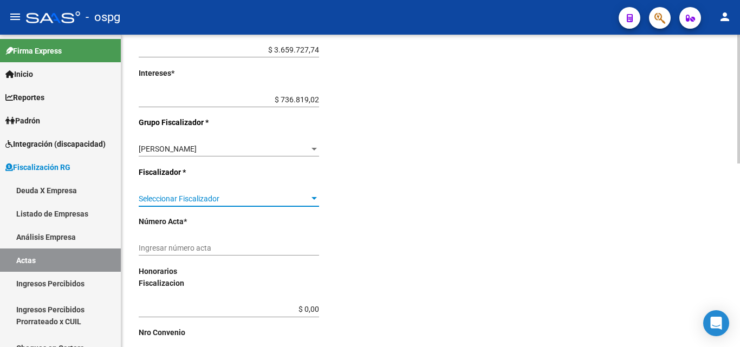
click at [312, 198] on div at bounding box center [314, 198] width 5 height 3
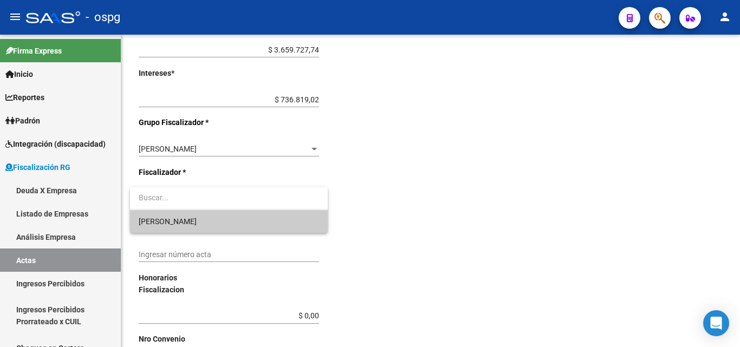
click at [218, 219] on span "[PERSON_NAME]" at bounding box center [229, 221] width 180 height 23
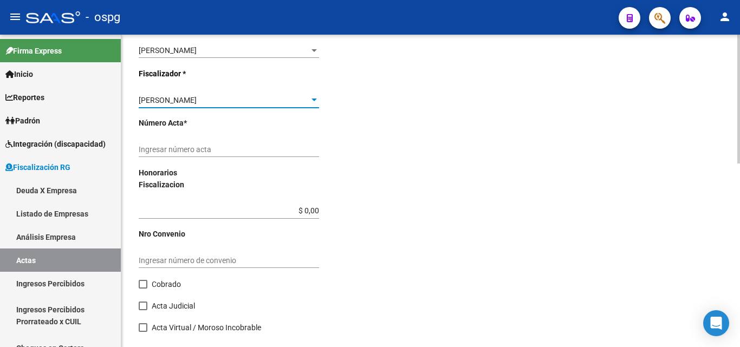
scroll to position [434, 0]
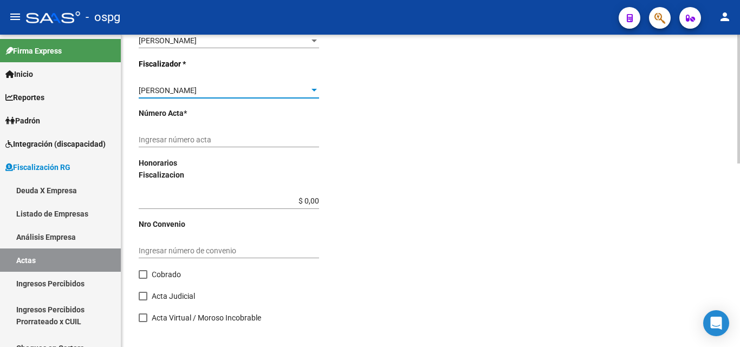
click at [244, 138] on input "Ingresar número acta" at bounding box center [229, 139] width 180 height 9
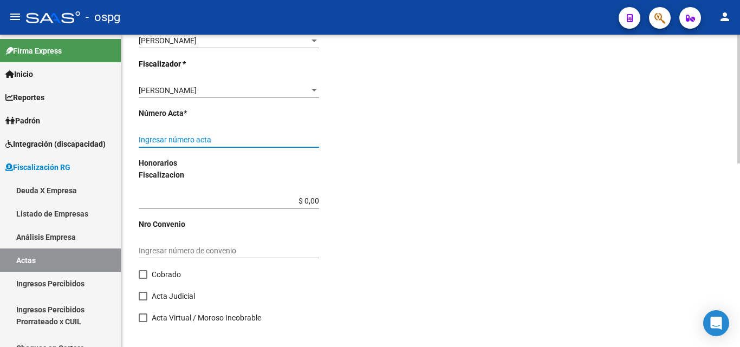
click at [244, 138] on input "Ingresar número acta" at bounding box center [229, 139] width 180 height 9
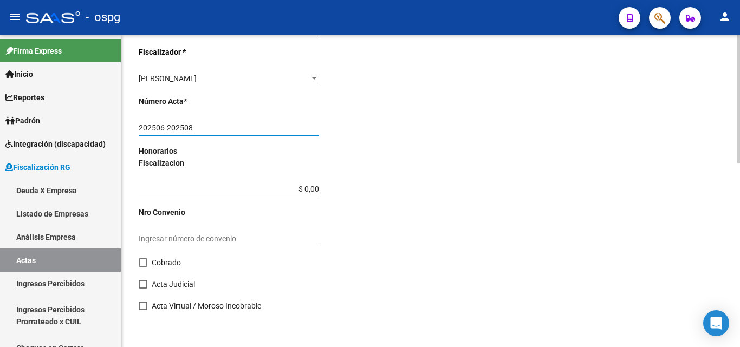
type input "202506-202508"
click at [144, 262] on span at bounding box center [143, 263] width 9 height 9
click at [143, 267] on input "Cobrado" at bounding box center [143, 267] width 1 height 1
checkbox input "true"
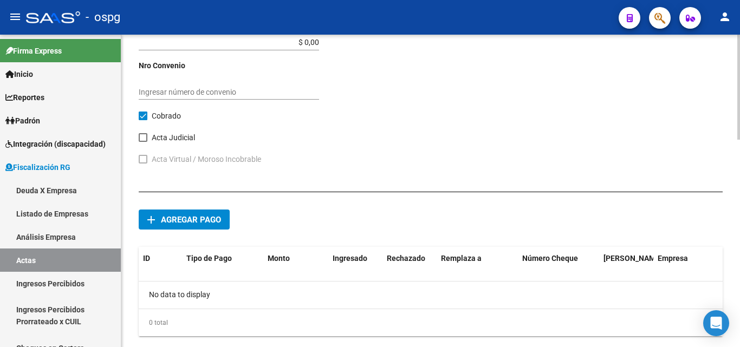
scroll to position [616, 0]
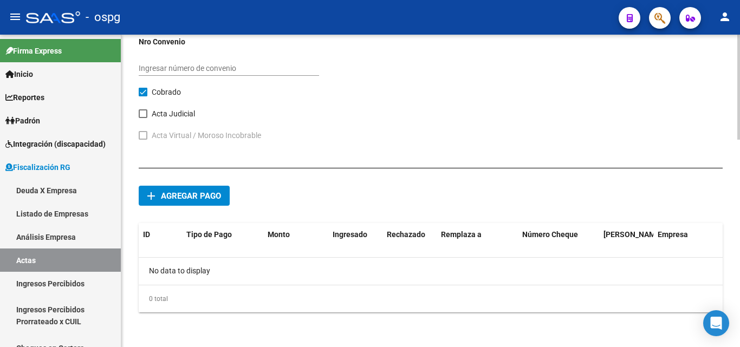
drag, startPoint x: 195, startPoint y: 199, endPoint x: 256, endPoint y: 220, distance: 65.1
click at [256, 220] on div "add Agregar pago ID Tipo de Pago Monto Ingresado Rechazado Remplaza a Número Ch…" at bounding box center [431, 244] width 584 height 153
click at [206, 190] on button "add Agregar pago" at bounding box center [184, 196] width 91 height 20
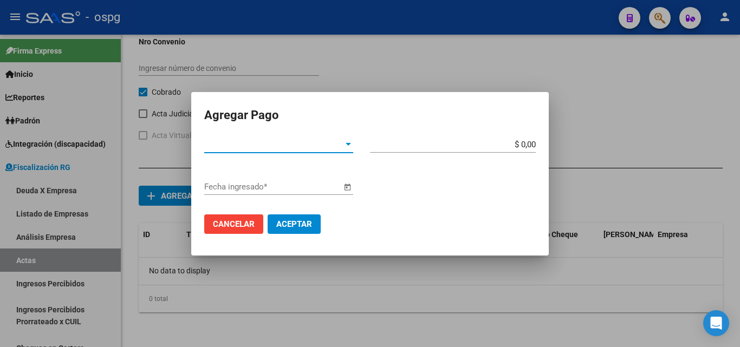
click at [342, 151] on div "Tipo de Pago * Tipo de Pago *" at bounding box center [278, 145] width 149 height 16
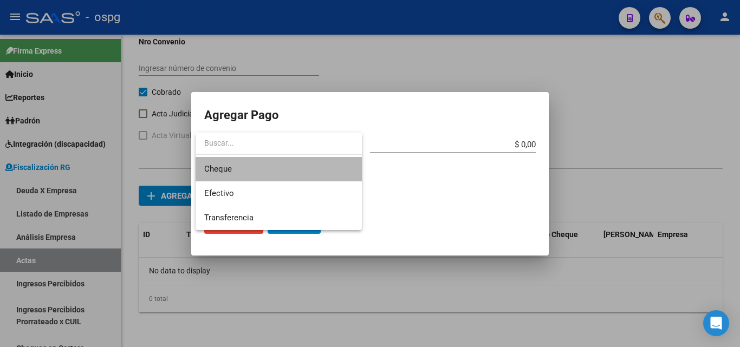
click at [234, 172] on span "Cheque" at bounding box center [278, 169] width 149 height 24
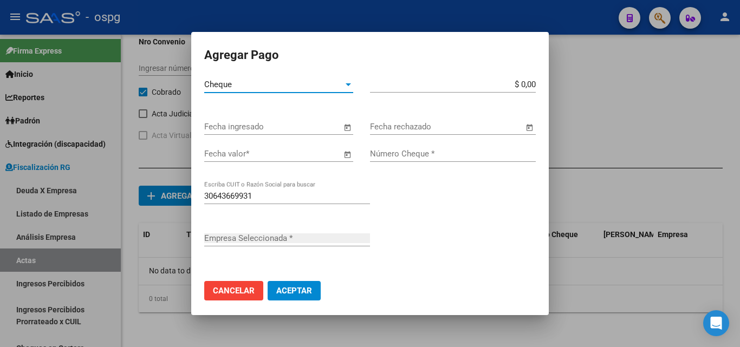
type input "FORMAS CALCOMANIAS S.R.L."
click at [522, 83] on input "$ 0,00" at bounding box center [453, 85] width 166 height 10
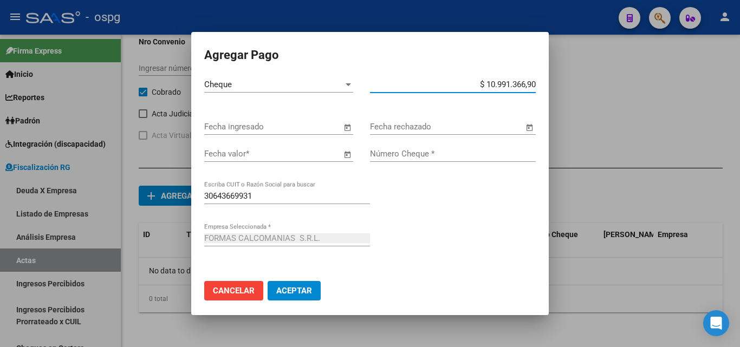
click at [526, 83] on input "$ 10.991.366,90" at bounding box center [453, 85] width 166 height 10
type input "$ 1.099.136,69"
click at [345, 127] on span "Open calendar" at bounding box center [347, 127] width 26 height 26
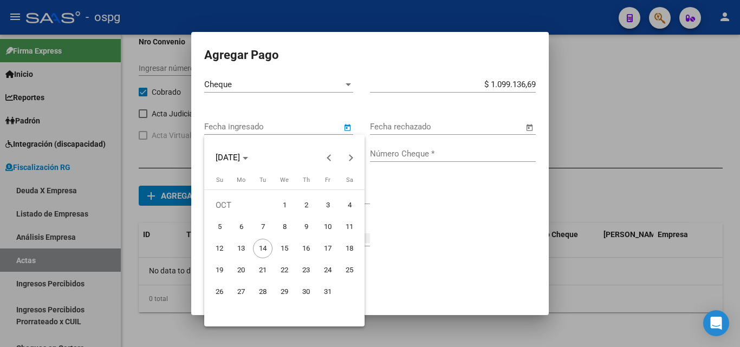
click at [305, 247] on span "16" at bounding box center [306, 249] width 20 height 20
type input "[DATE]"
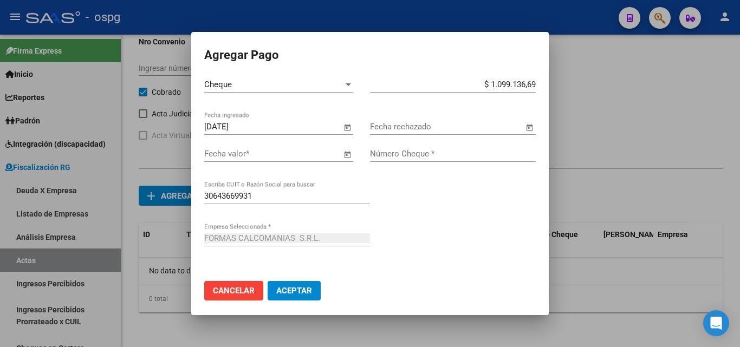
click at [340, 150] on span "Open calendar" at bounding box center [347, 154] width 26 height 26
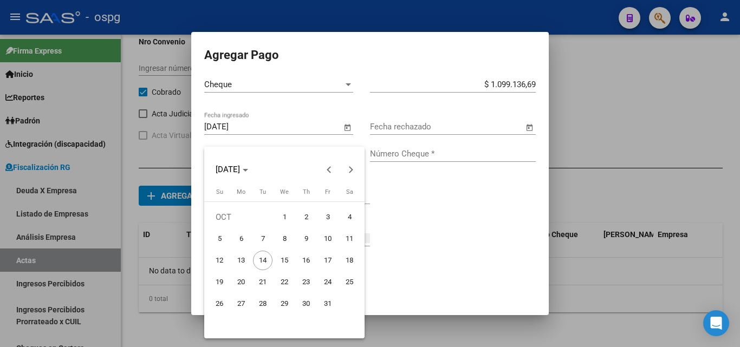
click at [303, 263] on span "16" at bounding box center [306, 261] width 20 height 20
type input "[DATE]"
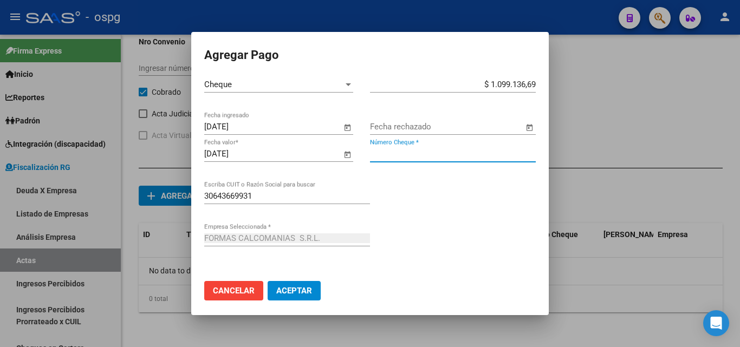
click at [412, 152] on input "Número Cheque *" at bounding box center [453, 154] width 166 height 10
type input "884"
click at [295, 294] on span "Aceptar" at bounding box center [294, 291] width 36 height 10
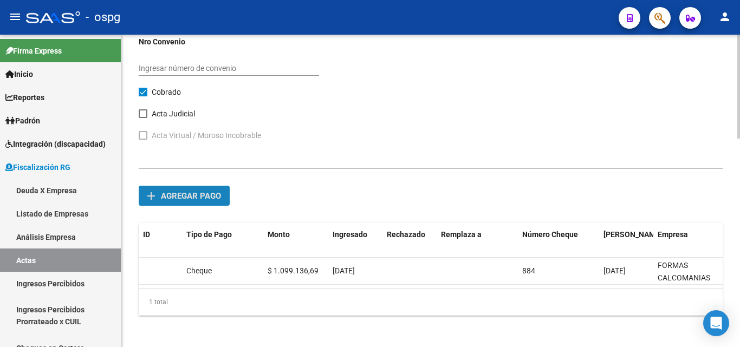
click at [200, 196] on span "Agregar pago" at bounding box center [191, 196] width 60 height 10
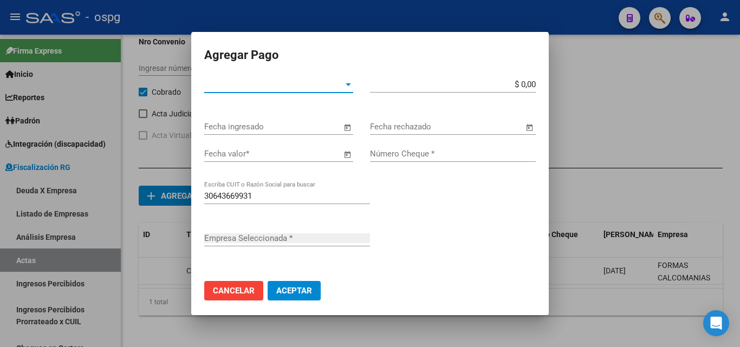
type input "FORMAS CALCOMANIAS S.R.L."
click at [346, 82] on div at bounding box center [349, 84] width 10 height 9
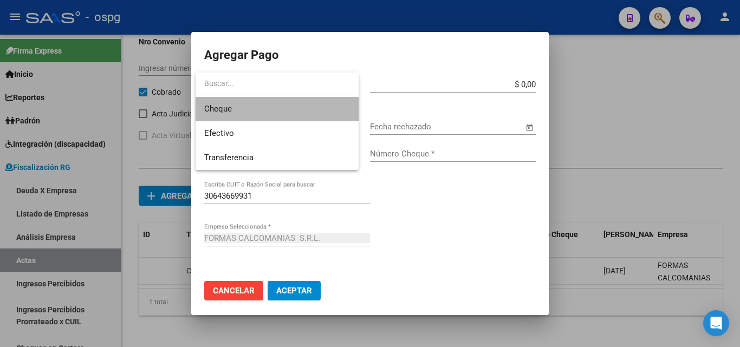
click at [251, 114] on span "Cheque" at bounding box center [277, 109] width 146 height 24
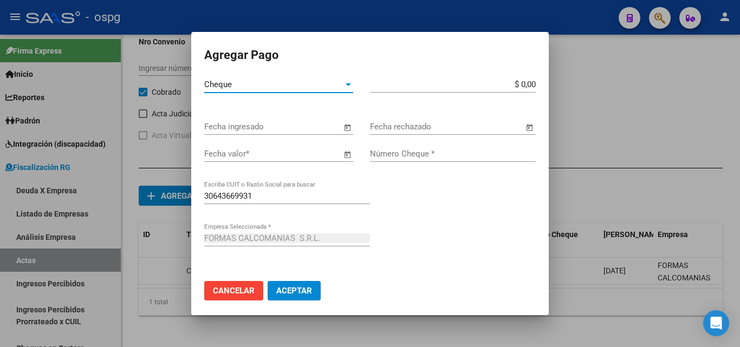
click at [524, 82] on input "$ 0,00" at bounding box center [453, 85] width 166 height 10
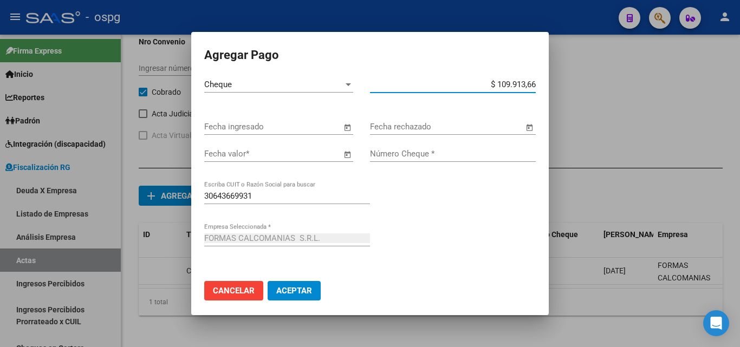
type input "$ 1.099.136,69"
click at [343, 132] on span "Open calendar" at bounding box center [347, 127] width 26 height 26
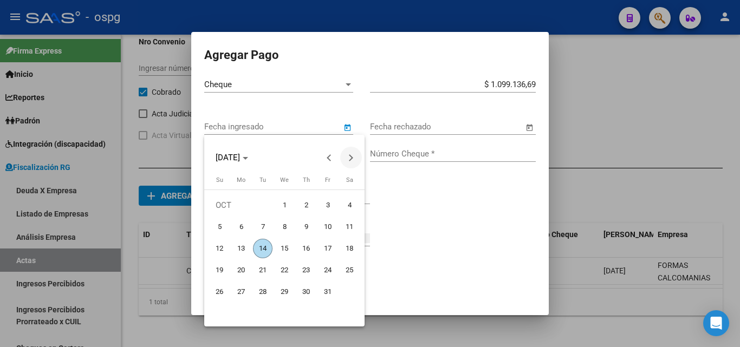
click at [352, 157] on button "Next month" at bounding box center [351, 158] width 22 height 22
drag, startPoint x: 267, startPoint y: 250, endPoint x: 222, endPoint y: 273, distance: 50.4
click at [222, 273] on tbody "[DATE] 2 3 4 5 6 7 8 9 10 11 12 13 14 15 16 17 18 19 20 21 22 23 24 25 26 27 28…" at bounding box center [285, 260] width 152 height 130
click at [228, 271] on span "16" at bounding box center [220, 271] width 20 height 20
type input "[DATE]"
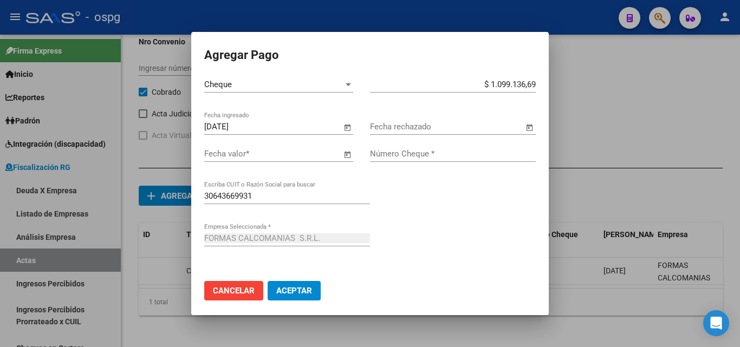
click at [340, 154] on span "Open calendar" at bounding box center [347, 154] width 26 height 26
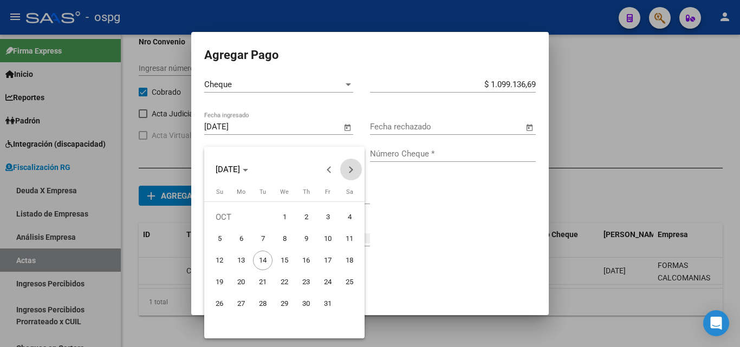
click at [350, 173] on button "Next month" at bounding box center [351, 170] width 22 height 22
click at [217, 284] on span "16" at bounding box center [220, 283] width 20 height 20
type input "[DATE]"
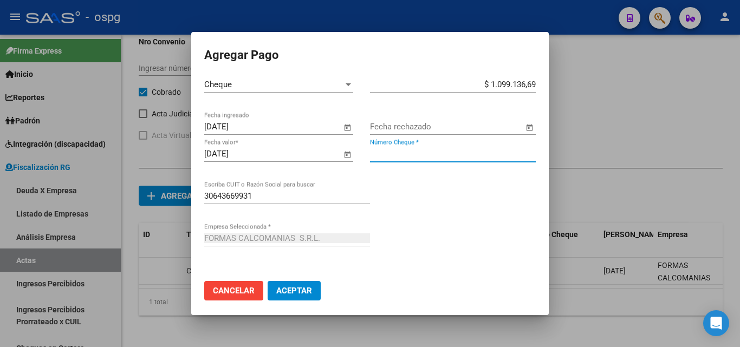
click at [400, 153] on input "Número Cheque *" at bounding box center [453, 154] width 166 height 10
type input "885"
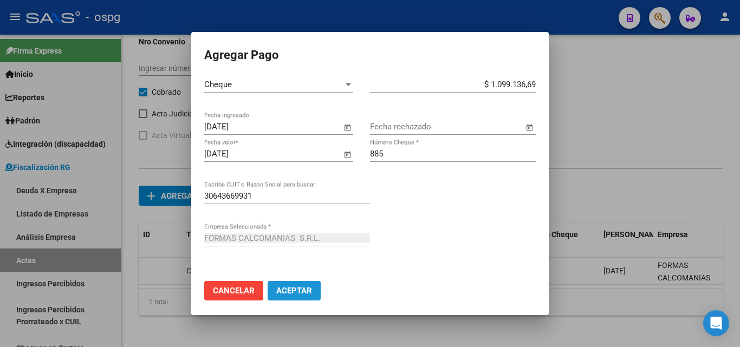
click at [295, 293] on span "Aceptar" at bounding box center [294, 291] width 36 height 10
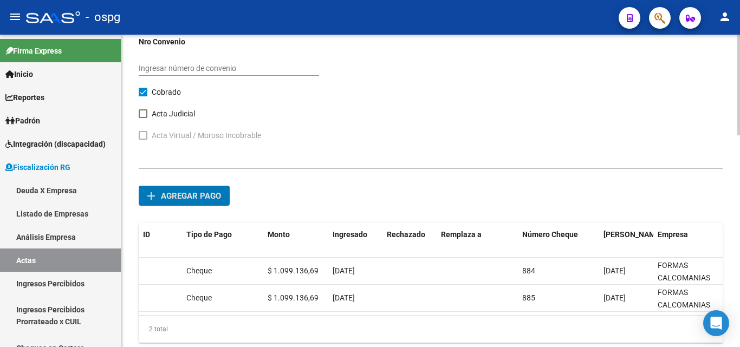
click at [196, 198] on span "Agregar pago" at bounding box center [191, 196] width 60 height 10
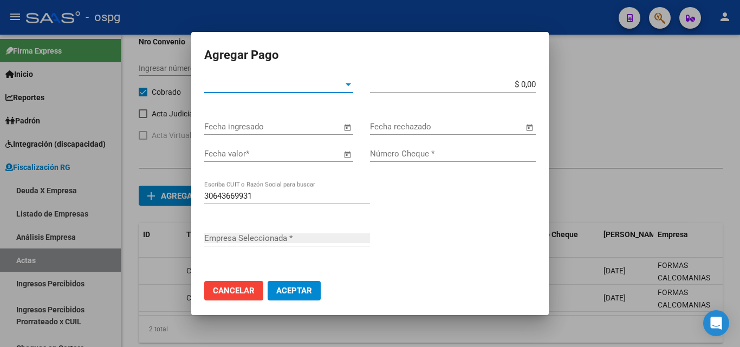
type input "FORMAS CALCOMANIAS S.R.L."
click at [346, 84] on div at bounding box center [348, 84] width 5 height 3
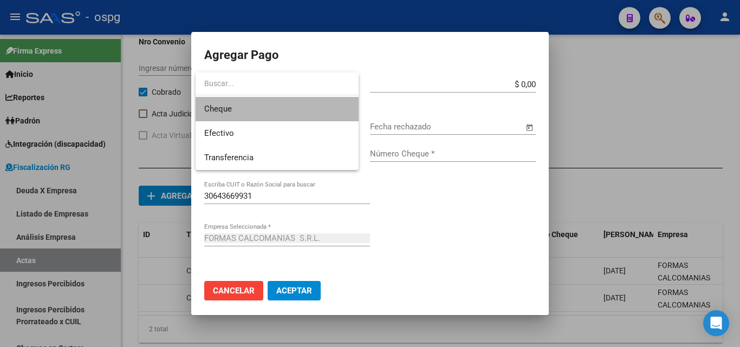
click at [254, 110] on span "Cheque" at bounding box center [277, 109] width 146 height 24
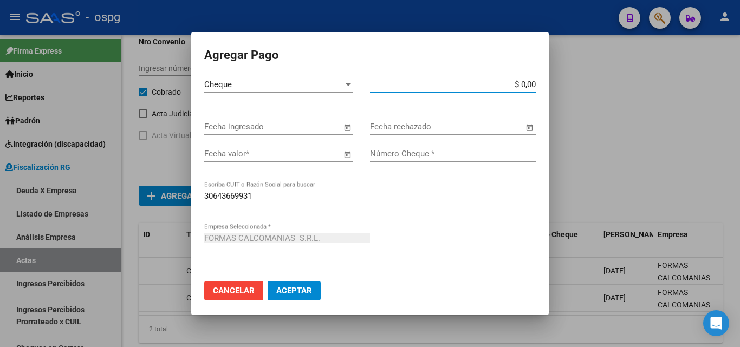
click at [521, 85] on input "$ 0,00" at bounding box center [453, 85] width 166 height 10
type input "$ 1.099.136,69"
click at [345, 129] on span "Open calendar" at bounding box center [347, 127] width 26 height 26
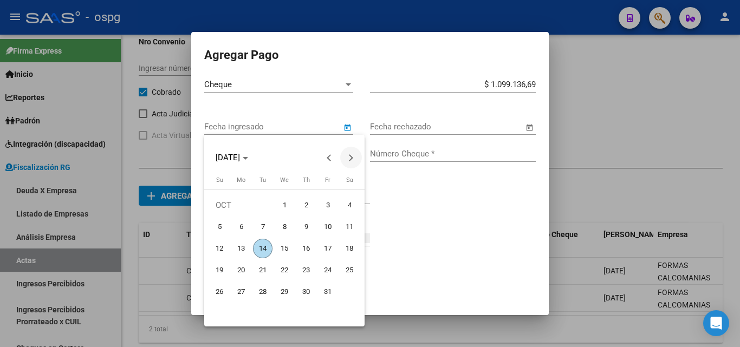
click at [346, 154] on span "Next month" at bounding box center [351, 158] width 22 height 22
click at [264, 270] on span "16" at bounding box center [263, 271] width 20 height 20
type input "[DATE]"
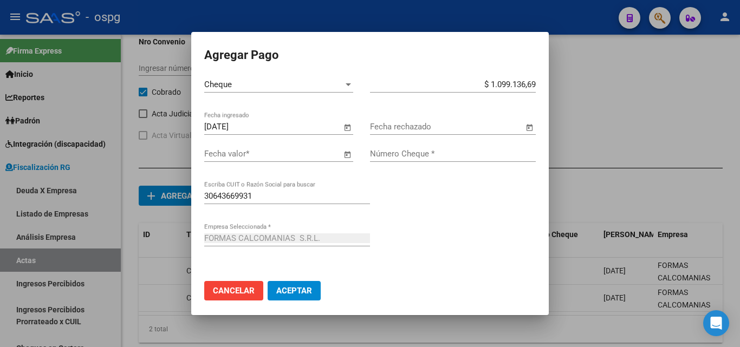
click at [345, 156] on span "Open calendar" at bounding box center [347, 154] width 26 height 26
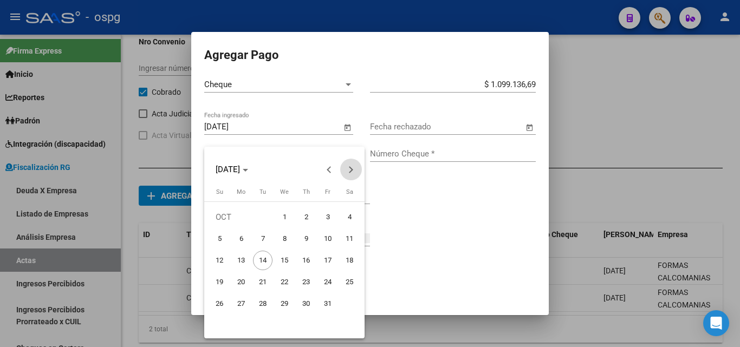
click at [354, 170] on span "Next month" at bounding box center [351, 170] width 22 height 22
click at [261, 285] on span "16" at bounding box center [263, 283] width 20 height 20
type input "[DATE]"
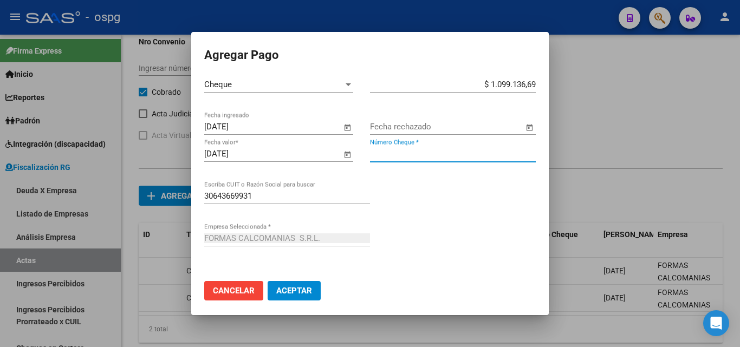
click at [423, 154] on input "Número Cheque *" at bounding box center [453, 154] width 166 height 10
type input "886"
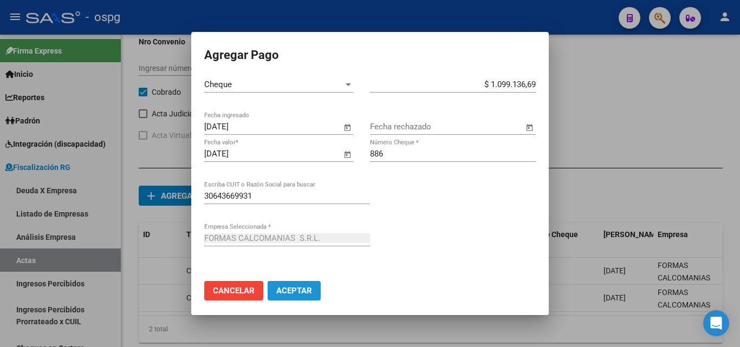
click at [308, 286] on span "Aceptar" at bounding box center [294, 291] width 36 height 10
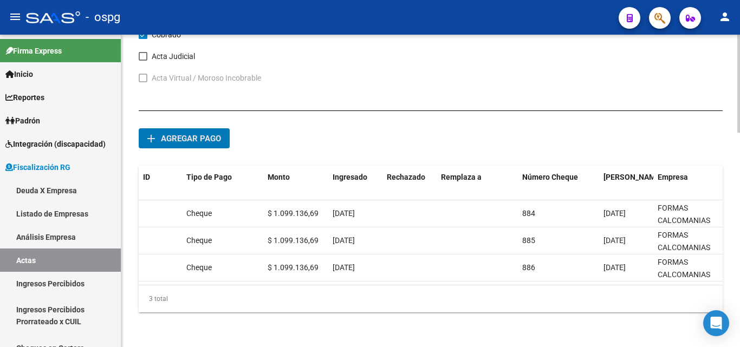
scroll to position [682, 0]
click at [153, 132] on mat-icon "add" at bounding box center [151, 138] width 13 height 13
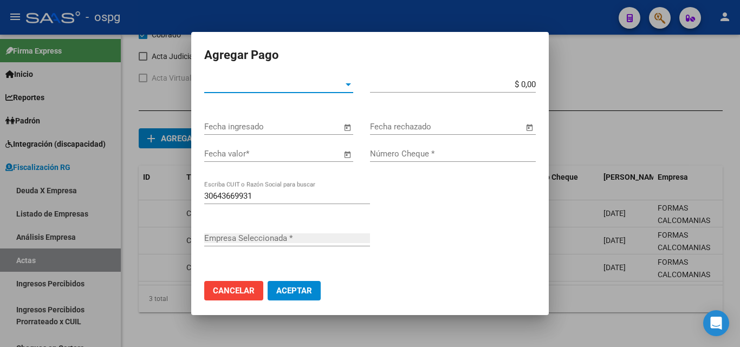
type input "FORMAS CALCOMANIAS S.R.L."
click at [344, 86] on div at bounding box center [349, 84] width 10 height 9
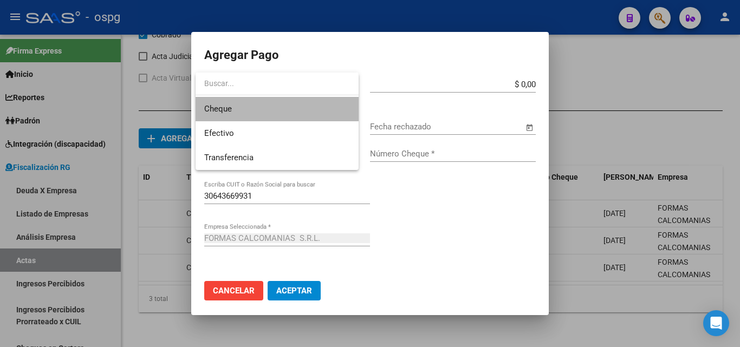
click at [259, 106] on span "Cheque" at bounding box center [277, 109] width 146 height 24
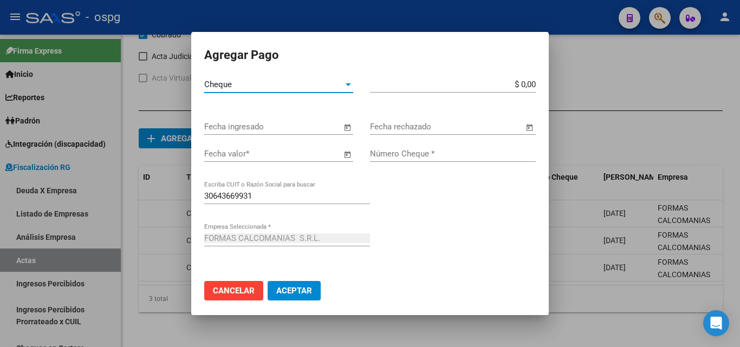
click at [523, 82] on input "$ 0,00" at bounding box center [453, 85] width 166 height 10
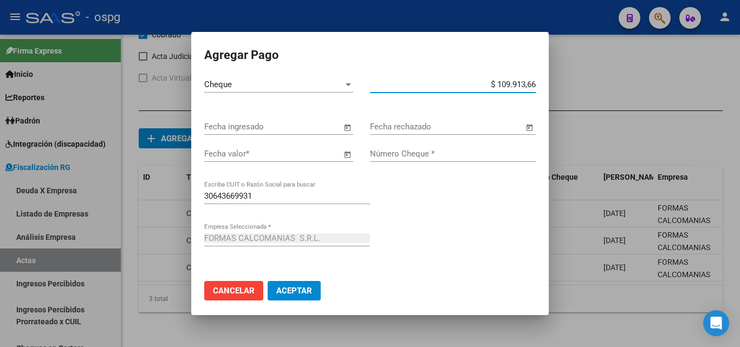
type input "$ 1.099.136,69"
click at [340, 127] on span "Open calendar" at bounding box center [347, 127] width 26 height 26
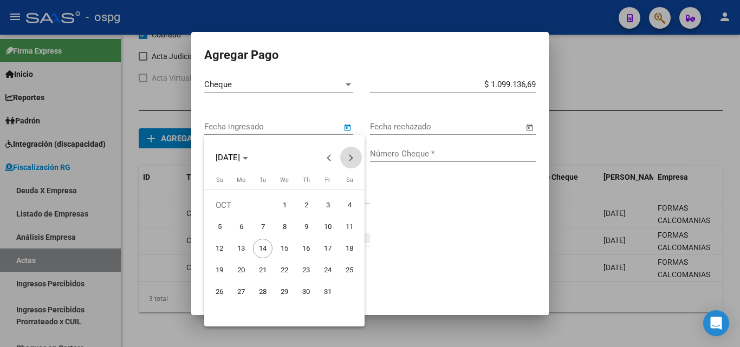
click at [350, 154] on button "Next month" at bounding box center [351, 158] width 22 height 22
click at [257, 270] on span "16" at bounding box center [263, 271] width 20 height 20
type input "[DATE]"
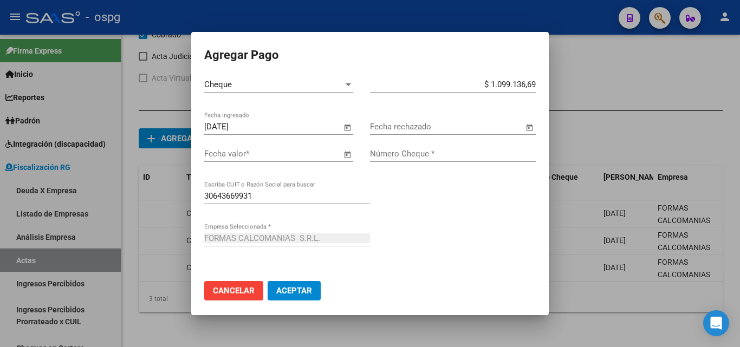
click at [340, 154] on span "Open calendar" at bounding box center [347, 154] width 26 height 26
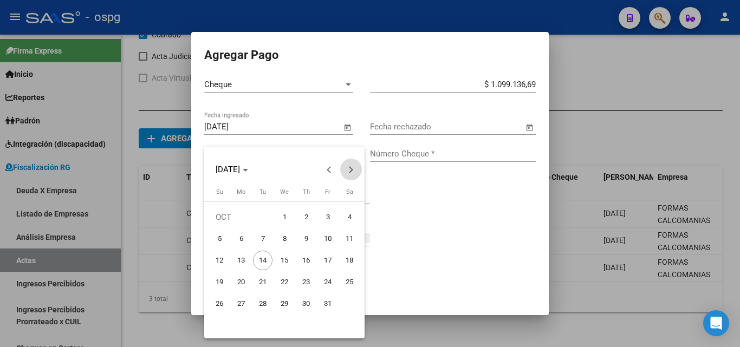
click at [347, 175] on span "Next month" at bounding box center [351, 170] width 22 height 22
click at [263, 279] on span "16" at bounding box center [263, 283] width 20 height 20
type input "[DATE]"
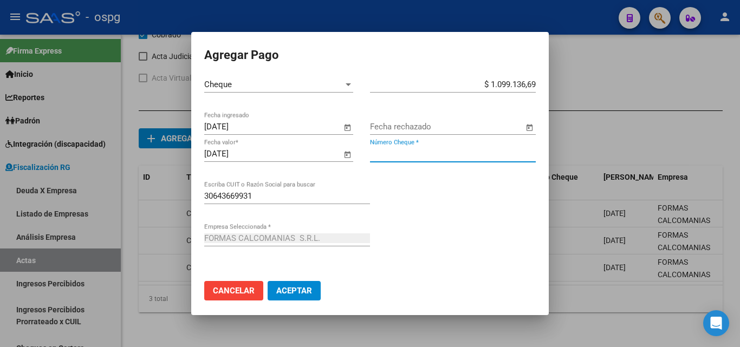
click at [417, 154] on input "Número Cheque *" at bounding box center [453, 154] width 166 height 10
type input "886"
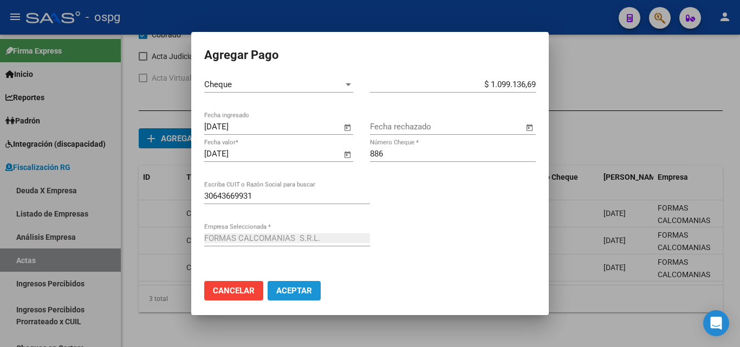
click at [300, 292] on span "Aceptar" at bounding box center [294, 291] width 36 height 10
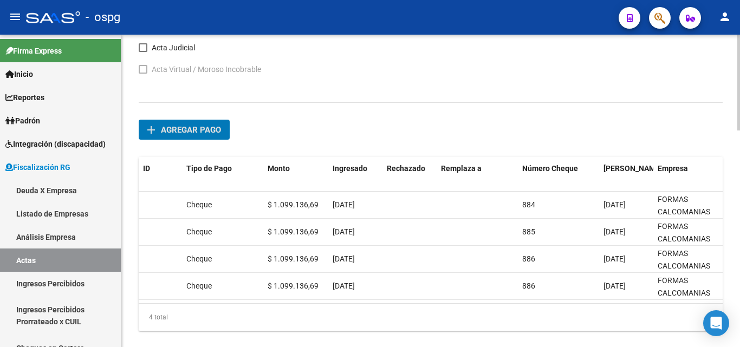
scroll to position [0, 93]
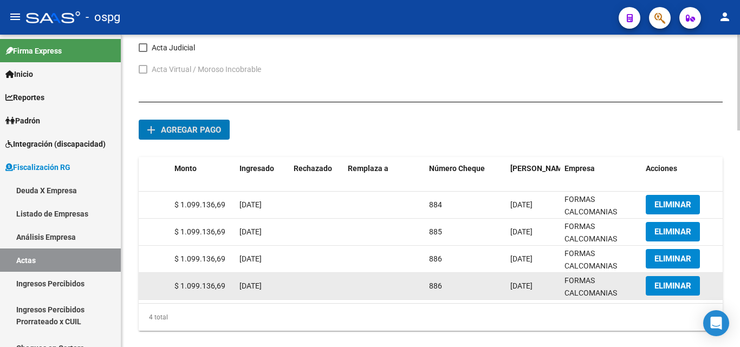
click at [664, 287] on span "ELIMINAR" at bounding box center [673, 286] width 37 height 10
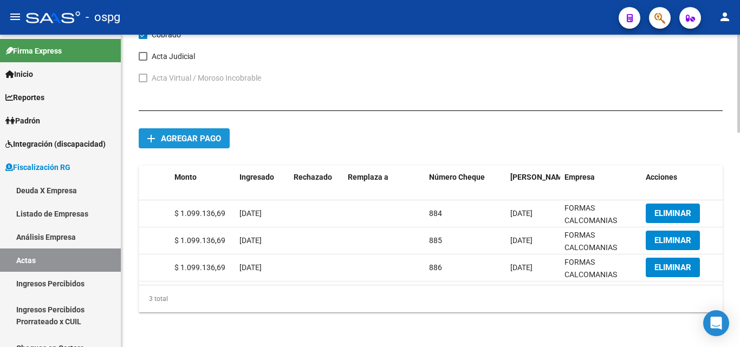
click at [169, 134] on span "Agregar pago" at bounding box center [191, 139] width 60 height 10
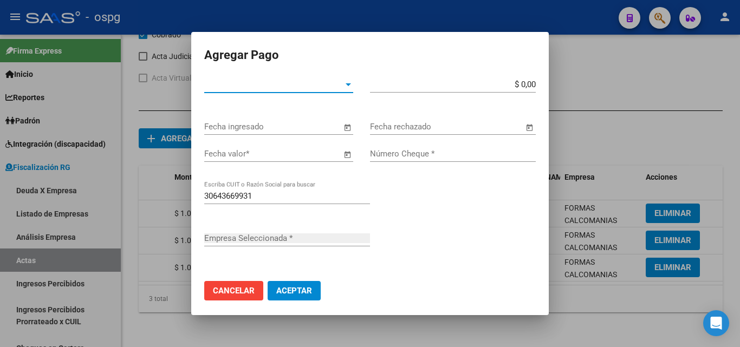
type input "FORMAS CALCOMANIAS S.R.L."
click at [335, 82] on span "Tipo de Pago *" at bounding box center [273, 85] width 139 height 10
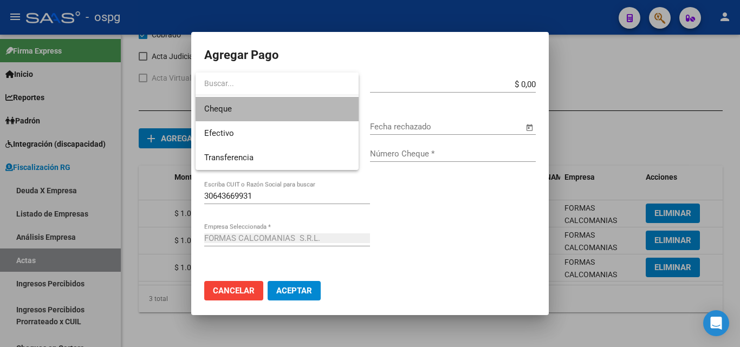
drag, startPoint x: 283, startPoint y: 106, endPoint x: 447, endPoint y: 105, distance: 163.7
click at [283, 106] on span "Cheque" at bounding box center [277, 109] width 146 height 24
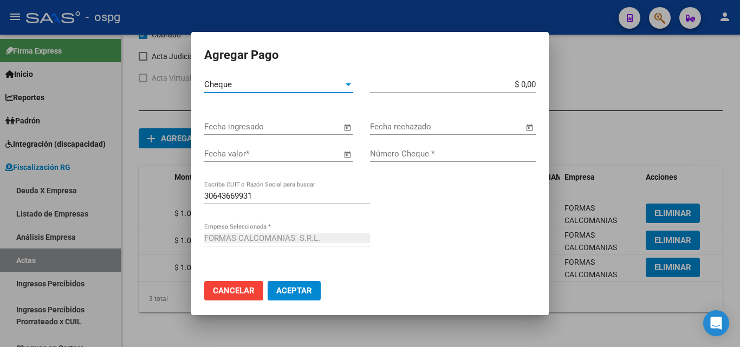
click at [524, 83] on input "$ 0,00" at bounding box center [453, 85] width 166 height 10
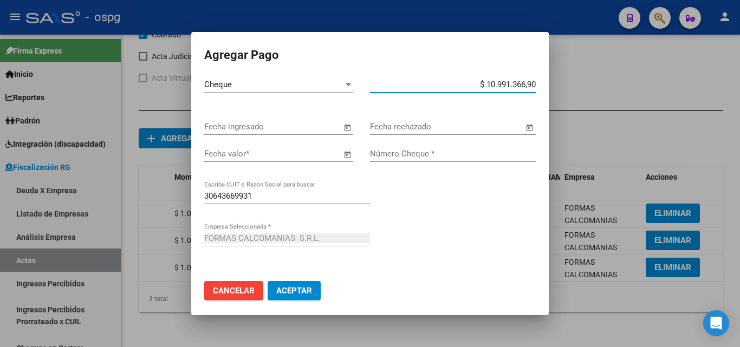
type input "$ 1.099.136,69"
click at [481, 180] on div "Fecha valor * Número Cheque *" at bounding box center [370, 167] width 332 height 42
click at [339, 125] on span "Open calendar" at bounding box center [347, 127] width 26 height 26
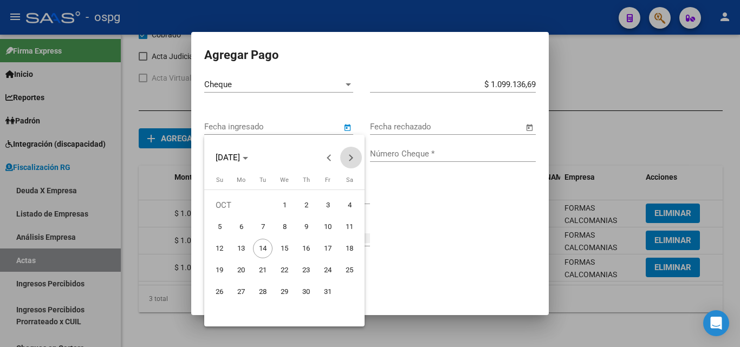
click at [351, 160] on button "Next month" at bounding box center [351, 158] width 22 height 22
click at [327, 252] on span "16" at bounding box center [328, 249] width 20 height 20
type input "[DATE]"
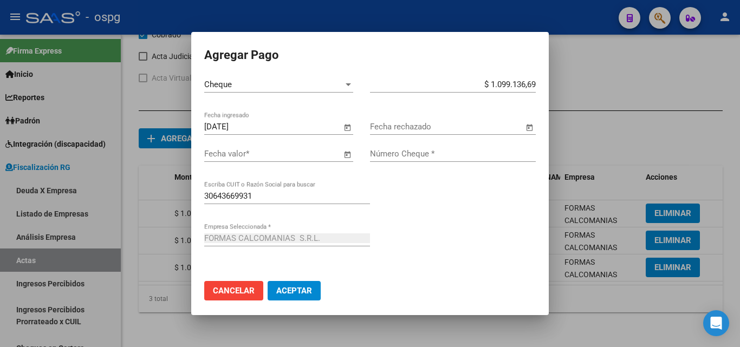
click at [340, 152] on span "Open calendar" at bounding box center [347, 154] width 26 height 26
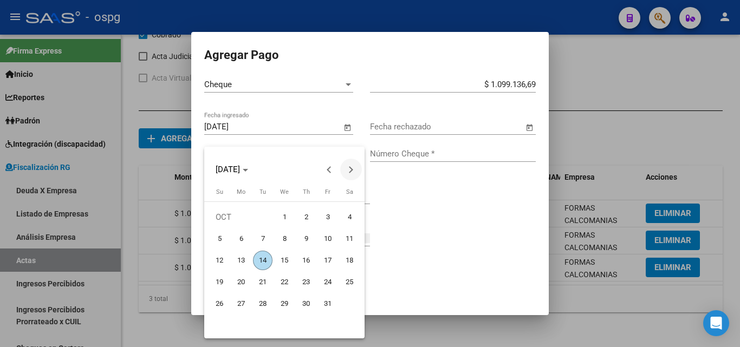
click at [351, 170] on button "Next month" at bounding box center [351, 170] width 22 height 22
drag, startPoint x: 331, startPoint y: 259, endPoint x: 340, endPoint y: 250, distance: 12.3
click at [331, 259] on span "16" at bounding box center [328, 261] width 20 height 20
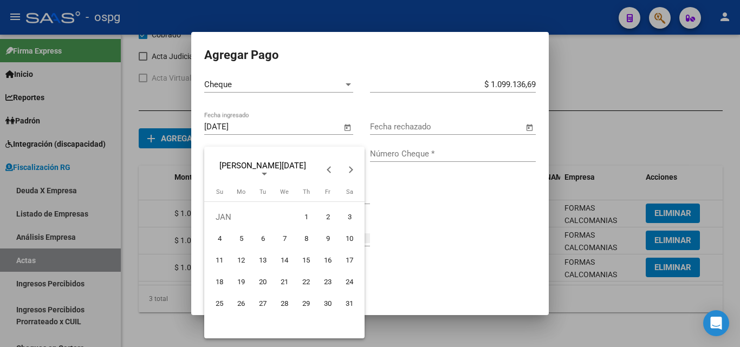
type input "[DATE]"
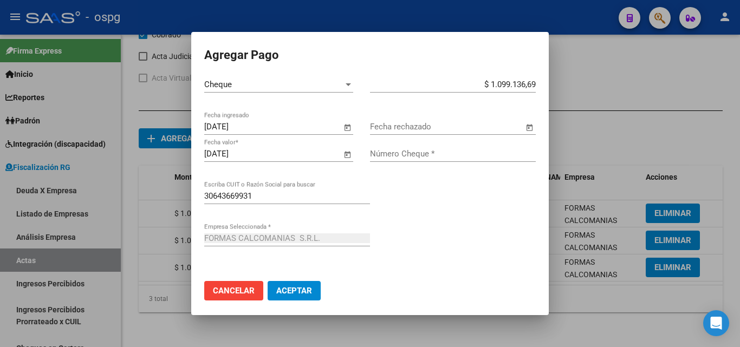
click at [415, 154] on input "Número Cheque *" at bounding box center [453, 154] width 166 height 10
type input "887"
drag, startPoint x: 358, startPoint y: 51, endPoint x: 192, endPoint y: 136, distance: 186.1
click at [119, 147] on div "Agregar Pago Cheque Tipo de Pago * $ 1.099.136,69 Monto bruto * [DATE] Fecha in…" at bounding box center [370, 173] width 740 height 347
click at [432, 254] on div "FORMAS CALCOMANIAS S.R.L. Empresa Seleccionada *" at bounding box center [370, 251] width 332 height 42
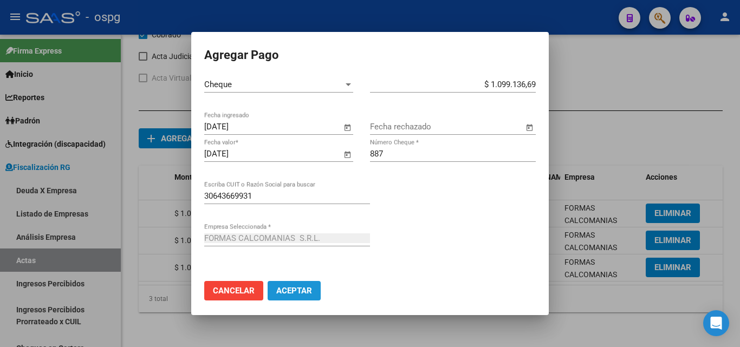
click at [294, 293] on span "Aceptar" at bounding box center [294, 291] width 36 height 10
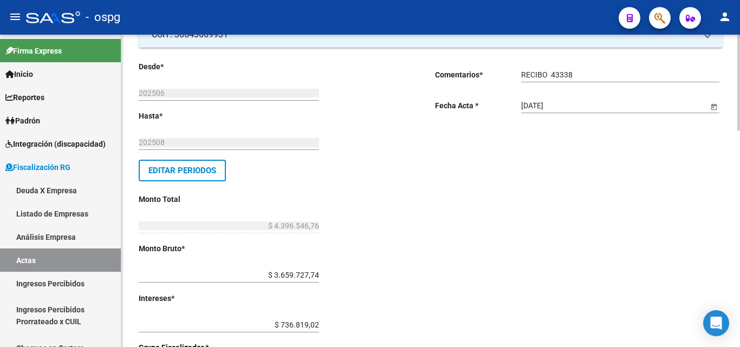
scroll to position [0, 0]
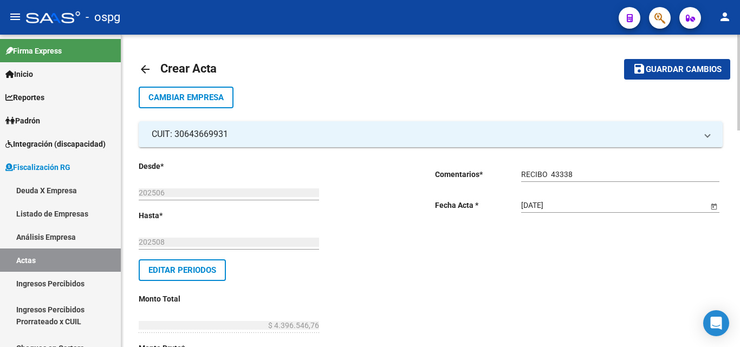
click at [634, 73] on mat-icon "save" at bounding box center [639, 68] width 13 height 13
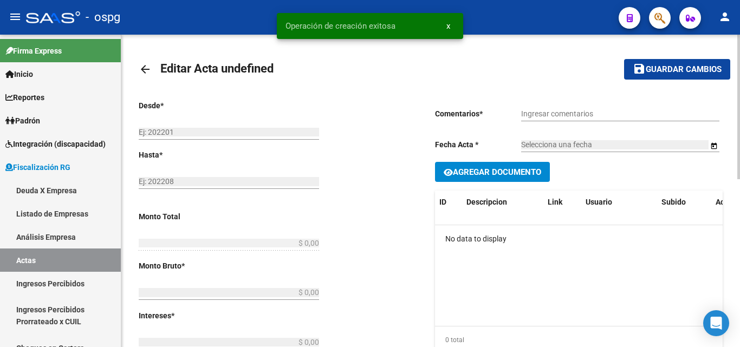
type input "202506"
type input "202508"
type input "$ 4.396.546,76"
type input "$ 3.659.727,74"
type input "$ 736.819,02"
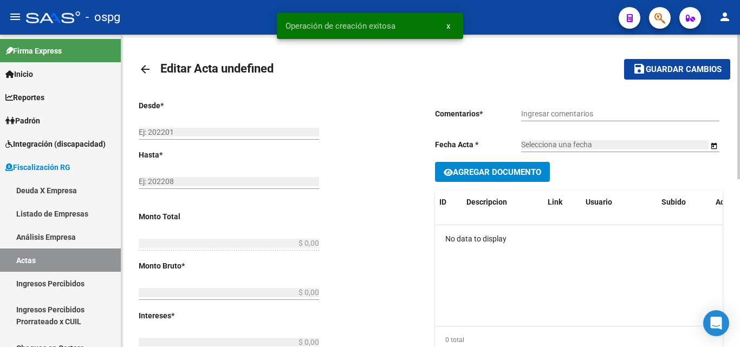
type input "202506-202508"
checkbox input "true"
type input "RECIBO 43338"
type input "[DATE]"
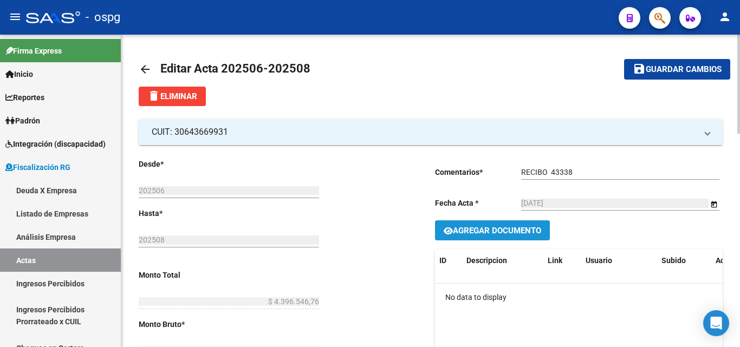
click at [506, 225] on span "Agregar Documento" at bounding box center [493, 230] width 98 height 10
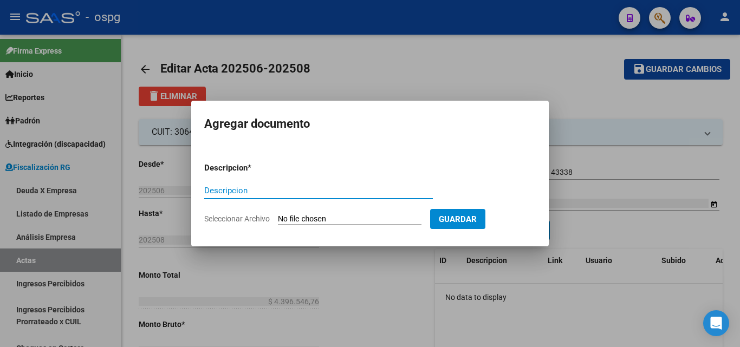
click at [320, 186] on input "Descripcion" at bounding box center [318, 191] width 229 height 10
type input "LIQUIDACION"
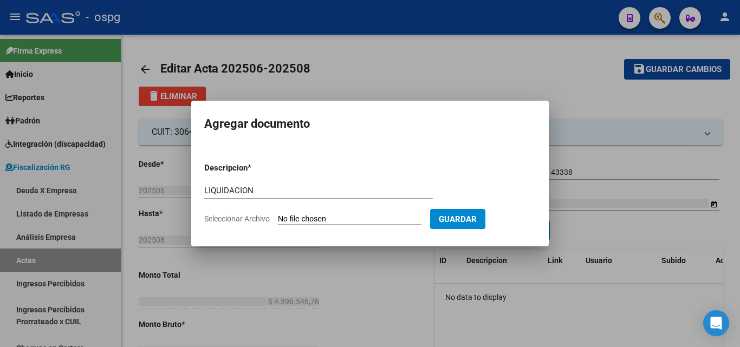
click at [361, 222] on input "Seleccionar Archivo" at bounding box center [350, 220] width 144 height 10
type input "C:\fakepath\Informe-Deuda-30643669931-202506-202508 (2) (2).pdf"
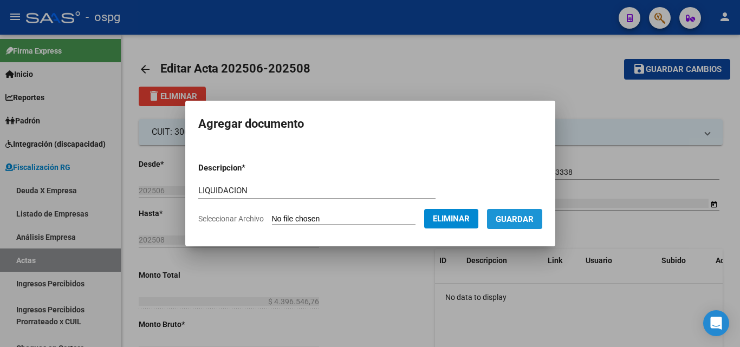
click at [528, 219] on span "Guardar" at bounding box center [515, 220] width 38 height 10
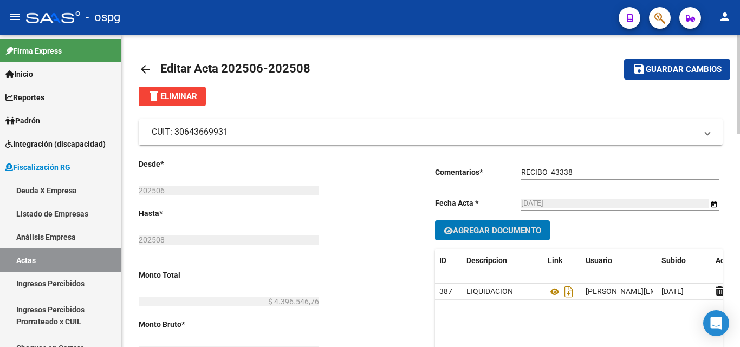
click at [435, 221] on button "Agregar Documento" at bounding box center [492, 231] width 115 height 20
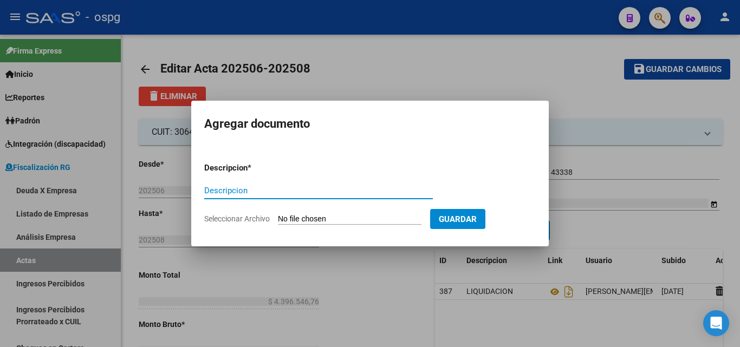
click at [273, 189] on input "Descripcion" at bounding box center [318, 191] width 229 height 10
click at [611, 94] on div at bounding box center [370, 173] width 740 height 347
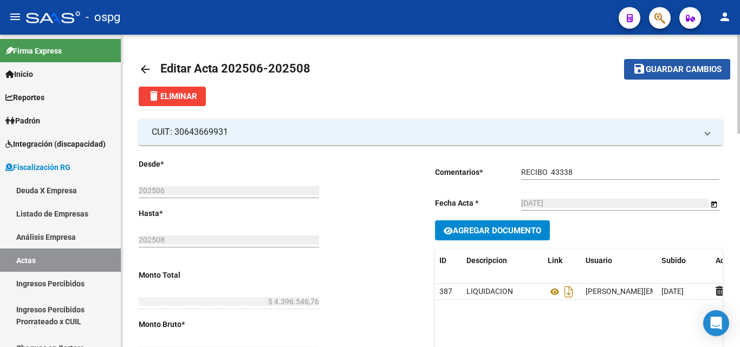
click at [661, 67] on span "Guardar cambios" at bounding box center [684, 70] width 76 height 10
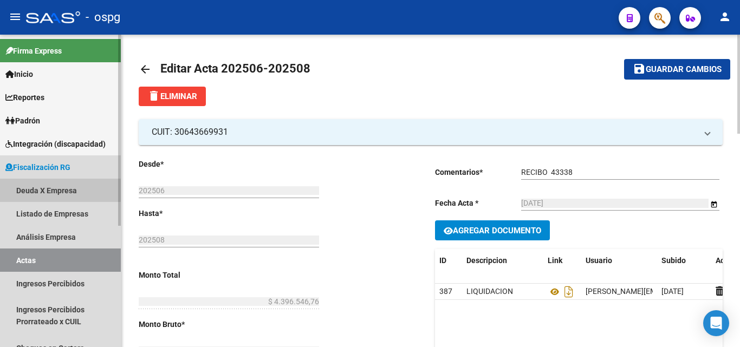
click at [49, 190] on link "Deuda X Empresa" at bounding box center [60, 190] width 121 height 23
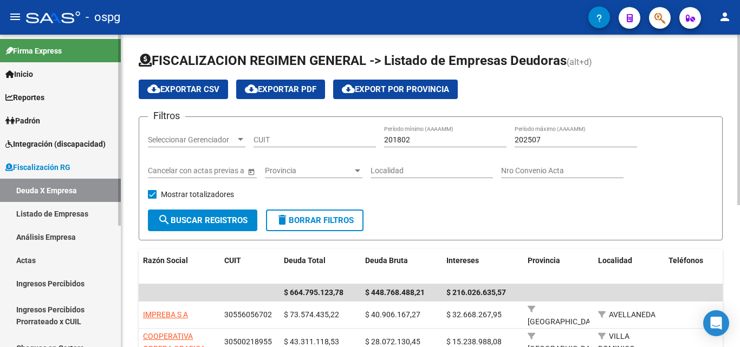
click at [39, 255] on link "Actas" at bounding box center [60, 260] width 121 height 23
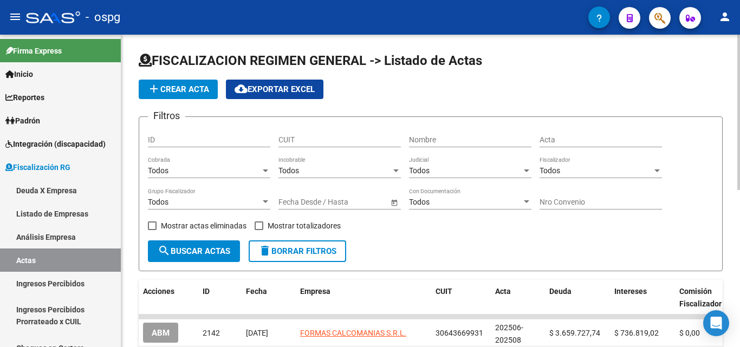
click at [184, 87] on span "add Crear Acta" at bounding box center [178, 90] width 62 height 10
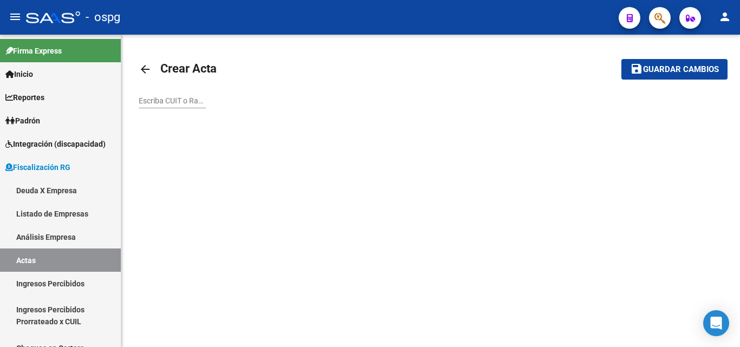
click at [179, 101] on input "Escriba CUIT o Razón Social para buscar" at bounding box center [172, 100] width 67 height 9
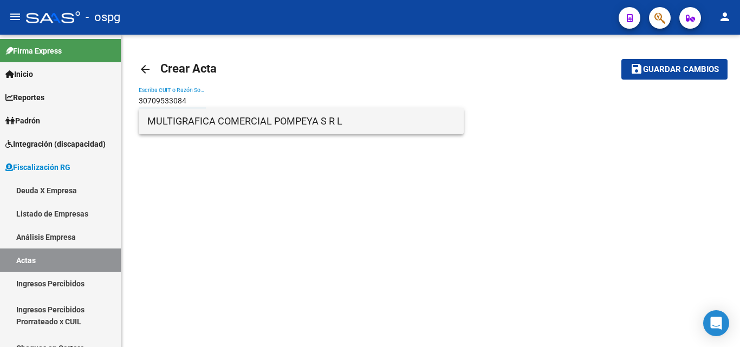
type input "30709533084"
click at [244, 128] on span "MULTIGRAFICA COMERCIAL POMPEYA S R L" at bounding box center [301, 121] width 308 height 26
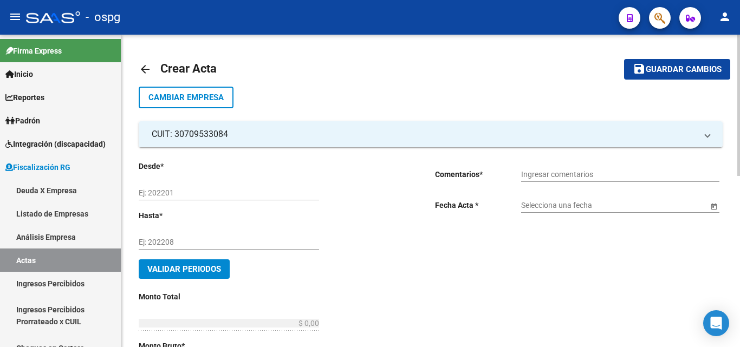
click at [201, 193] on input "Ej: 202201" at bounding box center [229, 193] width 180 height 9
type input "202506"
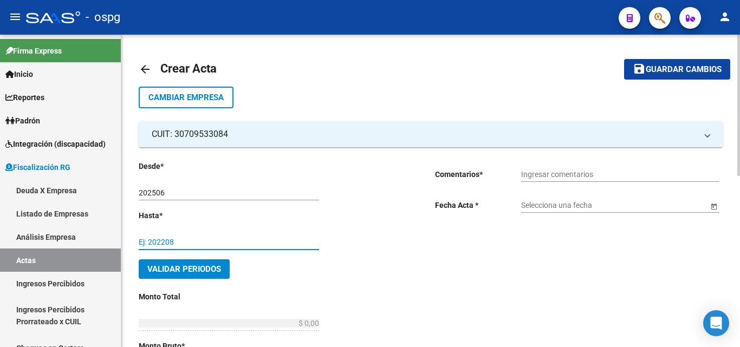
click at [193, 244] on input "Ej: 202208" at bounding box center [229, 242] width 180 height 9
type input "202508"
click at [567, 172] on input "Ingresar comentarios" at bounding box center [620, 174] width 198 height 9
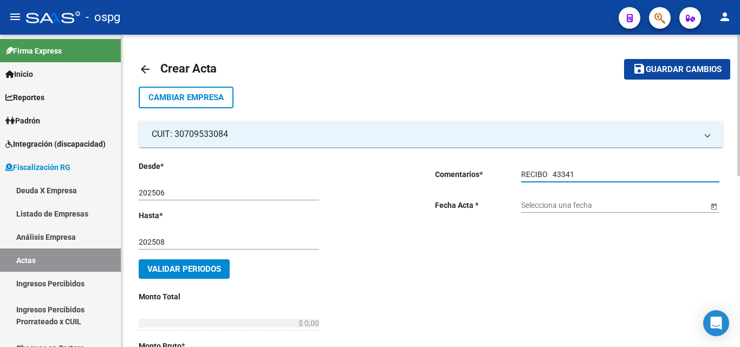
type input "RECIBO 43341"
click at [606, 209] on input "Selecciona una fecha" at bounding box center [614, 205] width 187 height 9
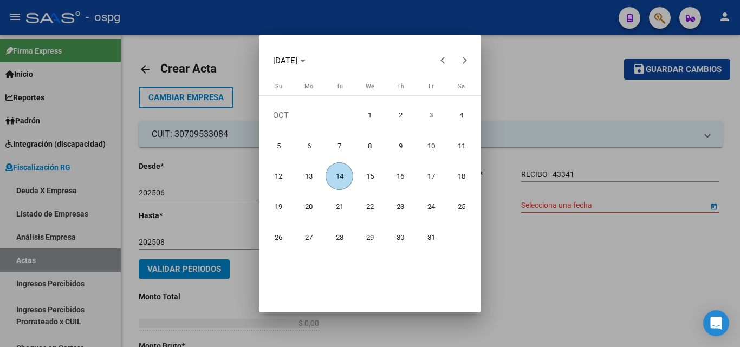
drag, startPoint x: 338, startPoint y: 179, endPoint x: 323, endPoint y: 197, distance: 23.5
click at [339, 179] on span "14" at bounding box center [340, 177] width 28 height 28
type input "[DATE]"
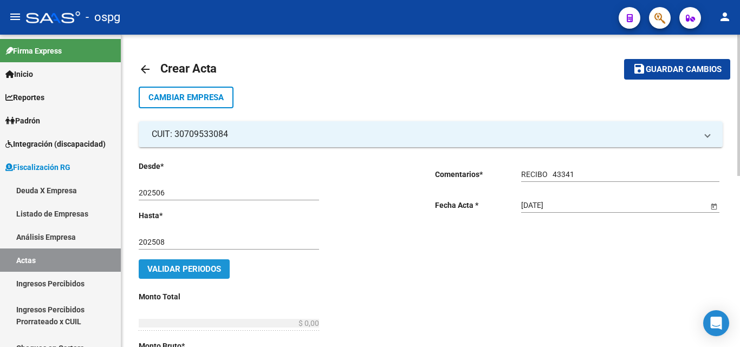
click at [201, 269] on span "Validar Periodos" at bounding box center [184, 269] width 74 height 10
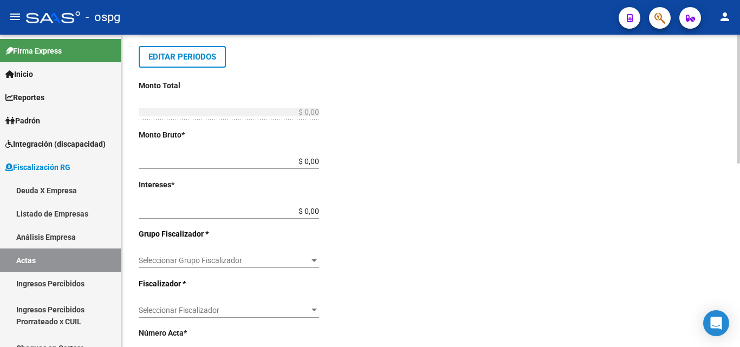
scroll to position [217, 0]
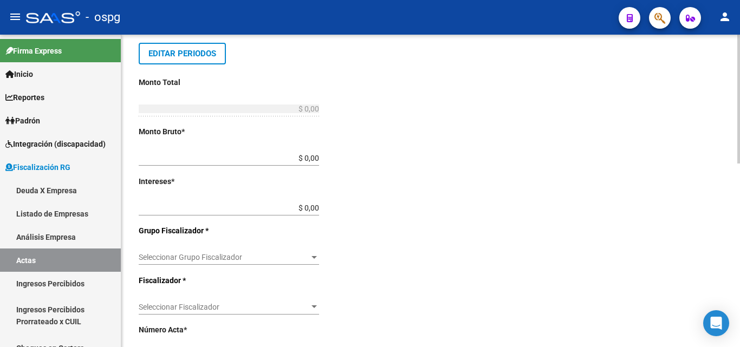
click at [314, 157] on input "$ 0,00" at bounding box center [229, 158] width 180 height 9
click at [319, 156] on input "$ 5.873.985,30" at bounding box center [229, 158] width 180 height 9
type input "$ 587.398,53"
click at [315, 208] on input "$ 0,00" at bounding box center [229, 208] width 180 height 9
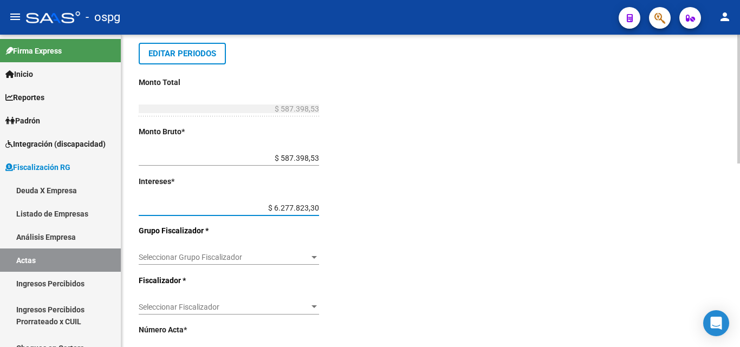
type input "$ 627.782,33"
type input "$ 1.215.180,86"
click at [364, 203] on div "Desde * 202506 Ej: 202201 Hasta * 202508 Ej: 202208 Editar Periodos Monto Total…" at bounding box center [270, 247] width 262 height 606
drag, startPoint x: 282, startPoint y: 208, endPoint x: 360, endPoint y: 211, distance: 77.6
click at [360, 211] on div "Desde * 202506 Ej: 202201 Hasta * 202508 Ej: 202208 Editar Periodos Monto Total…" at bounding box center [270, 247] width 262 height 606
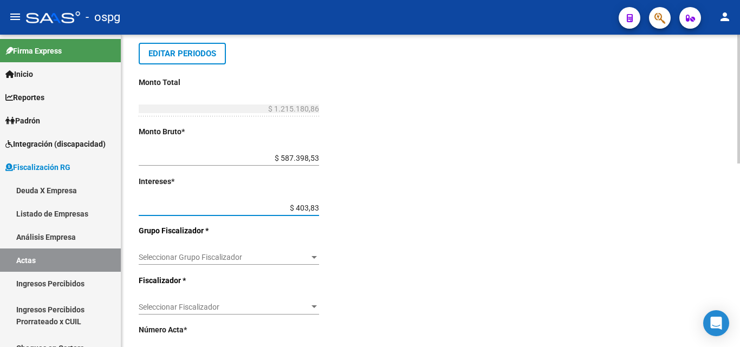
type input "$ 4.038,38"
type input "$ 591.436,91"
click at [359, 211] on div "Desde * 202506 Ej: 202201 Hasta * 202508 Ej: 202208 Editar Periodos Monto Total…" at bounding box center [270, 247] width 262 height 606
click at [299, 208] on input "$ 4.038,38" at bounding box center [229, 208] width 180 height 9
type input "$ 40.038,38"
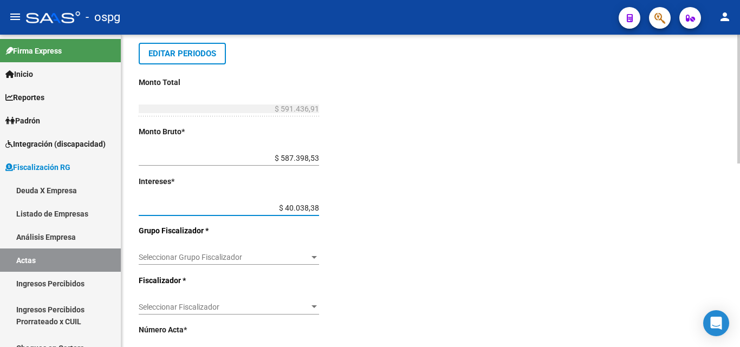
type input "$ 627.436,91"
click at [364, 210] on div "Desde * 202506 Ej: 202201 Hasta * 202508 Ej: 202208 Editar Periodos Monto Total…" at bounding box center [270, 247] width 262 height 606
click at [301, 210] on input "$ 40.038,38" at bounding box center [229, 208] width 180 height 9
click at [310, 209] on input "$ 40.338,38" at bounding box center [229, 208] width 180 height 9
type input "$ 40.383,30"
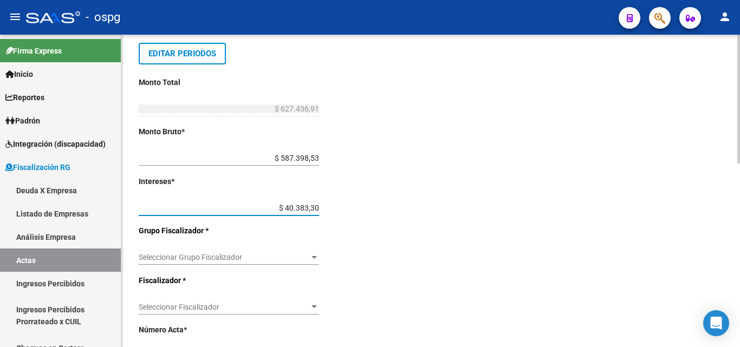
click at [313, 209] on input "$ 40.383,30" at bounding box center [229, 208] width 180 height 9
type input "$ 627.781,83"
click at [316, 206] on div "Desde * 202506 Ej: 202201 Hasta * 202508 Ej: 202208 Editar Periodos Monto Total…" at bounding box center [270, 247] width 262 height 606
click at [346, 197] on div "Desde * 202506 Ej: 202201 Hasta * 202508 Ej: 202208 Editar Periodos Monto Total…" at bounding box center [270, 247] width 262 height 606
click at [313, 211] on input "$ 40.383,30" at bounding box center [229, 208] width 180 height 9
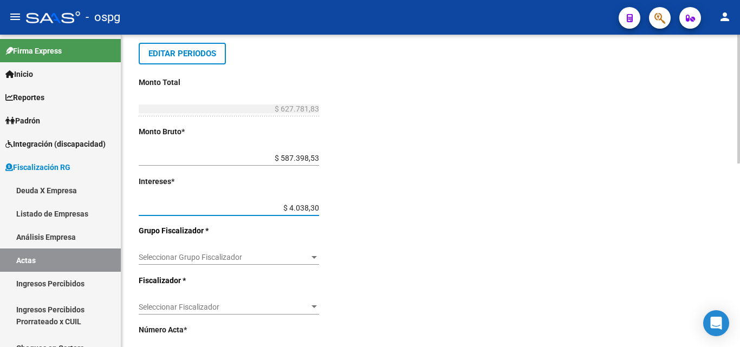
type input "$ 40.383,80"
type input "$ 627.782,33"
click at [362, 176] on div "Desde * 202506 Ej: 202201 Hasta * 202508 Ej: 202208 Editar Periodos Monto Total…" at bounding box center [270, 247] width 262 height 606
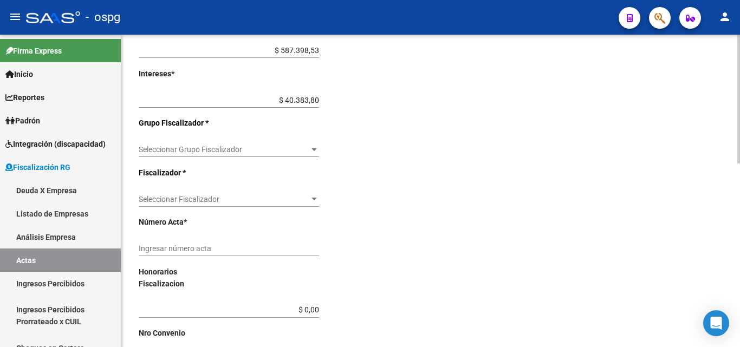
scroll to position [325, 0]
click at [239, 144] on div "Seleccionar Grupo Fiscalizador Seleccionar Grupo Fiscalizador" at bounding box center [229, 146] width 180 height 22
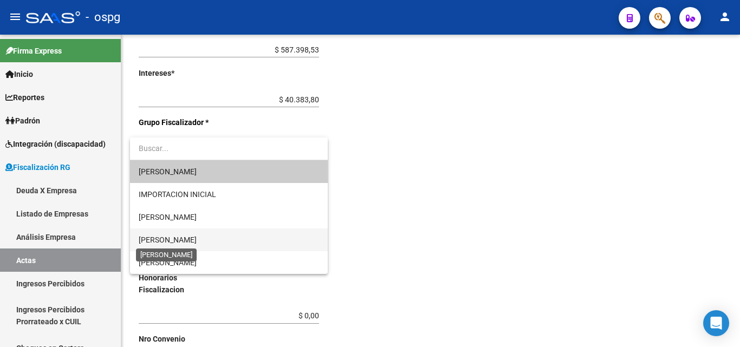
click at [169, 237] on span "[PERSON_NAME]" at bounding box center [168, 240] width 58 height 9
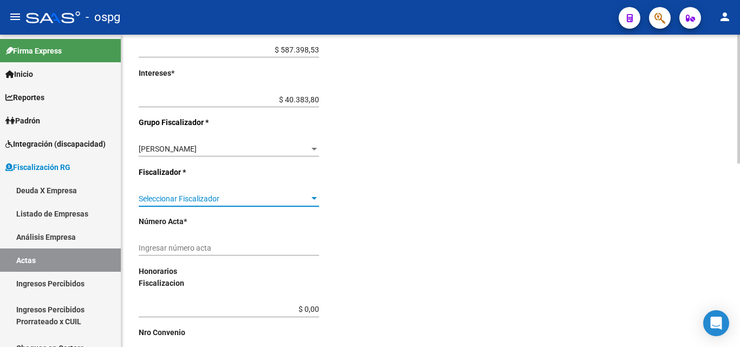
click at [196, 198] on span "Seleccionar Fiscalizador" at bounding box center [224, 199] width 171 height 9
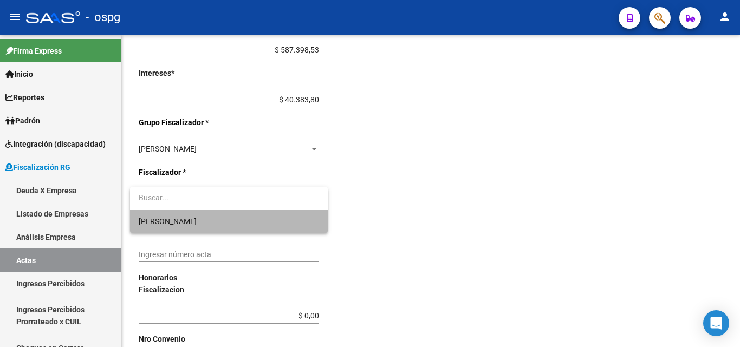
click at [178, 223] on span "[PERSON_NAME]" at bounding box center [229, 221] width 180 height 23
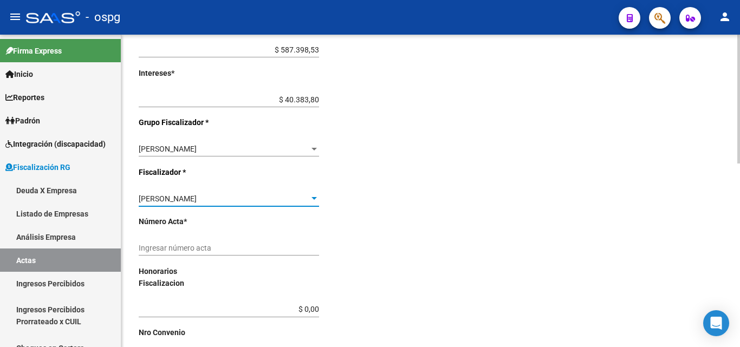
click at [182, 244] on input "Ingresar número acta" at bounding box center [229, 248] width 180 height 9
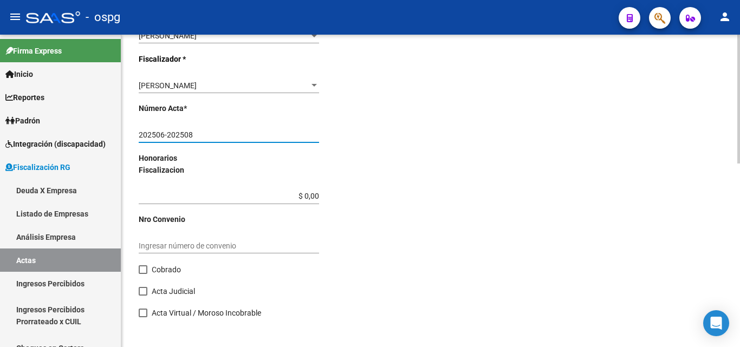
scroll to position [445, 0]
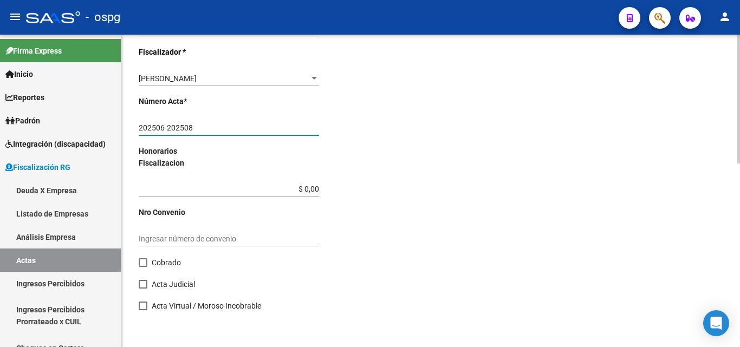
type input "202506-202508"
click at [144, 259] on span at bounding box center [143, 263] width 9 height 9
click at [143, 267] on input "Cobrado" at bounding box center [143, 267] width 1 height 1
checkbox input "true"
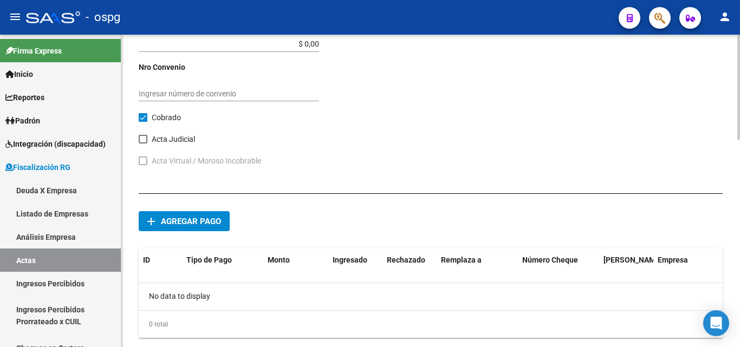
scroll to position [616, 0]
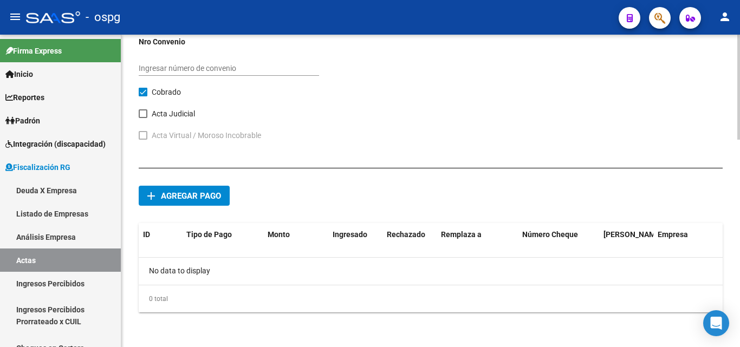
click at [212, 201] on span "Agregar pago" at bounding box center [191, 196] width 60 height 10
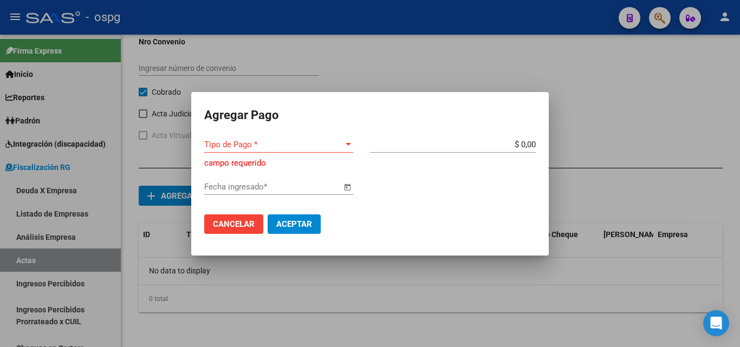
drag, startPoint x: 335, startPoint y: 133, endPoint x: 334, endPoint y: 145, distance: 12.5
click at [335, 140] on mat-dialog-container "Agregar Pago Tipo de Pago * Tipo de Pago * campo requerido $ 0,00 Monto bruto *…" at bounding box center [370, 174] width 358 height 164
click at [334, 148] on span "Tipo de Pago *" at bounding box center [273, 145] width 139 height 10
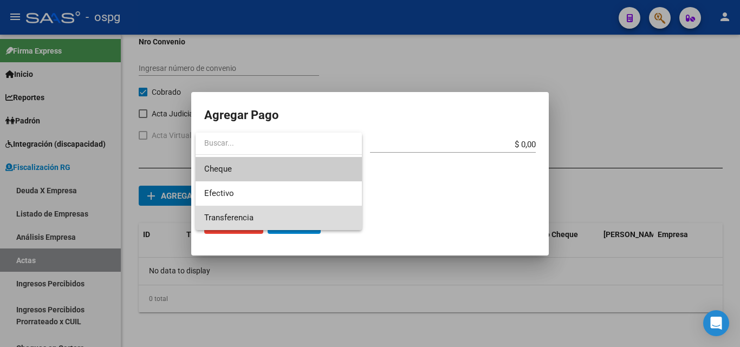
drag, startPoint x: 270, startPoint y: 221, endPoint x: 387, endPoint y: 195, distance: 119.5
click at [272, 221] on span "Transferencia" at bounding box center [278, 218] width 149 height 24
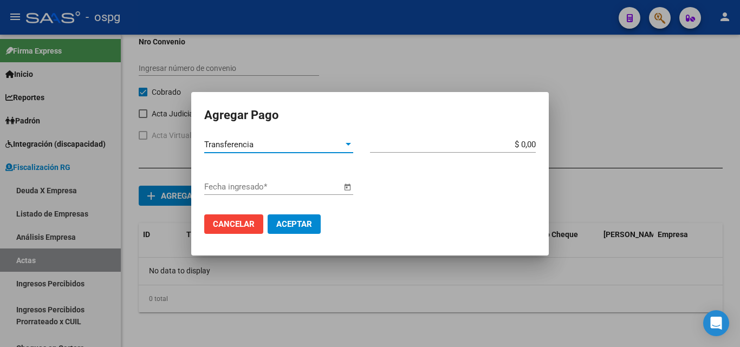
click at [532, 146] on input "$ 0,00" at bounding box center [453, 145] width 166 height 10
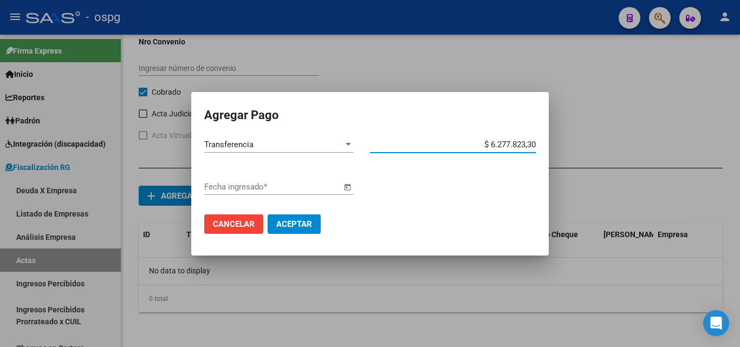
type input "$ 627.782,33"
click at [324, 192] on div "Fecha ingresado *" at bounding box center [272, 187] width 137 height 16
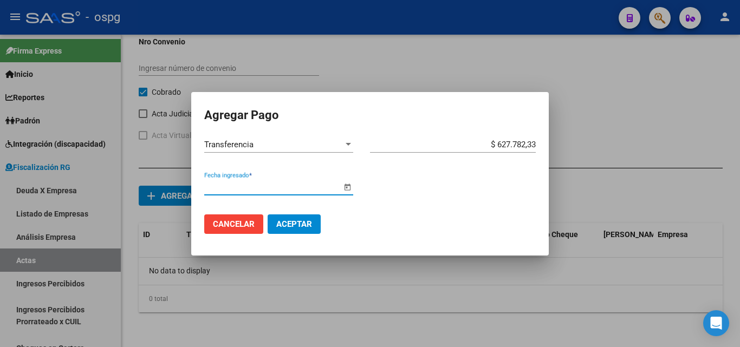
click at [271, 190] on input "Fecha ingresado *" at bounding box center [272, 187] width 137 height 10
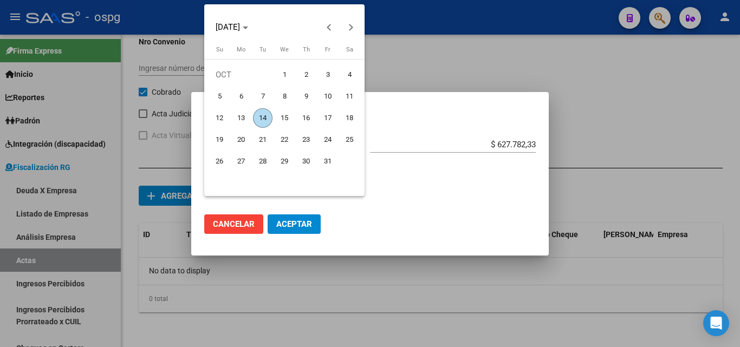
click at [313, 100] on span "9" at bounding box center [306, 97] width 20 height 20
type input "[DATE]"
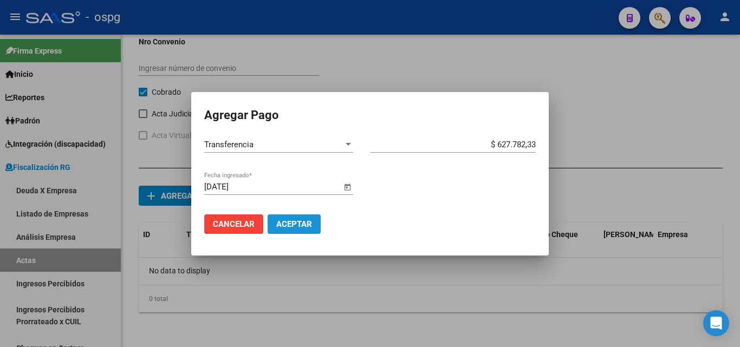
click at [302, 225] on span "Aceptar" at bounding box center [294, 224] width 36 height 10
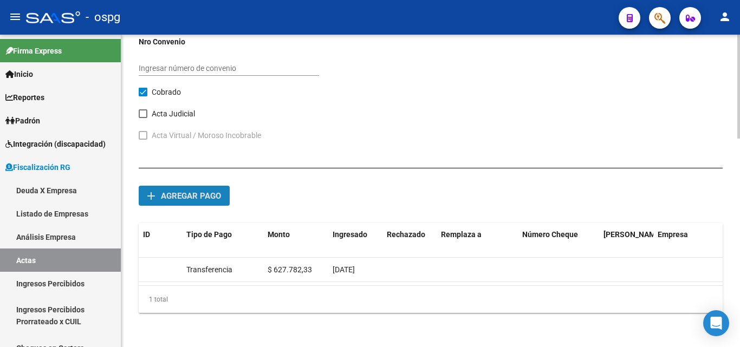
click at [202, 198] on span "Agregar pago" at bounding box center [191, 196] width 60 height 10
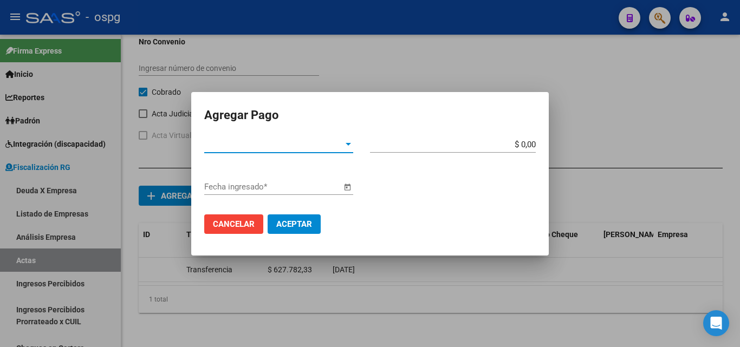
click at [243, 219] on span "Cancelar" at bounding box center [234, 224] width 42 height 10
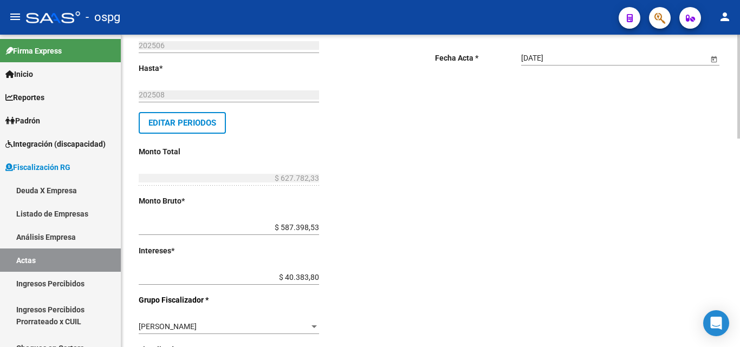
scroll to position [0, 0]
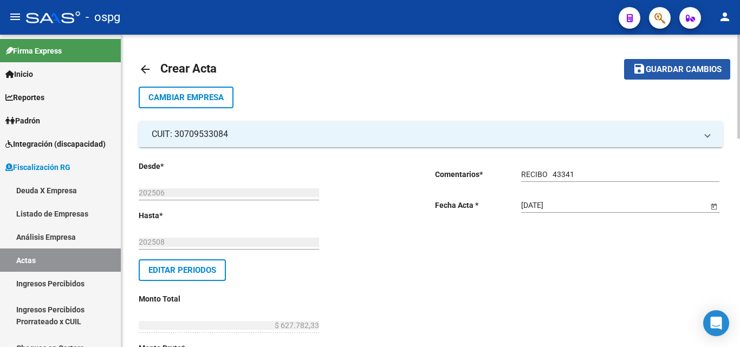
click at [653, 72] on span "Guardar cambios" at bounding box center [684, 70] width 76 height 10
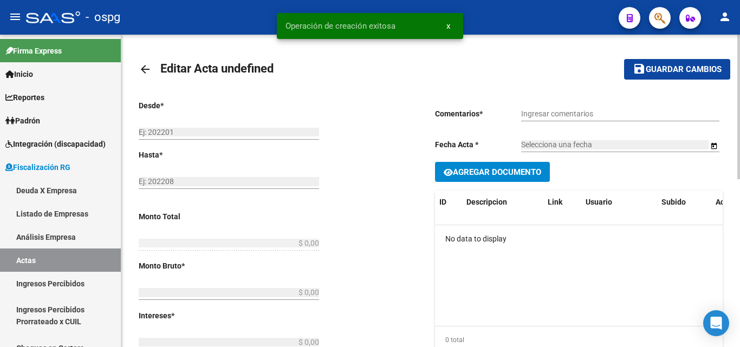
type input "202506"
type input "202508"
type input "$ 627.782,33"
type input "$ 587.398,53"
type input "$ 40.383,80"
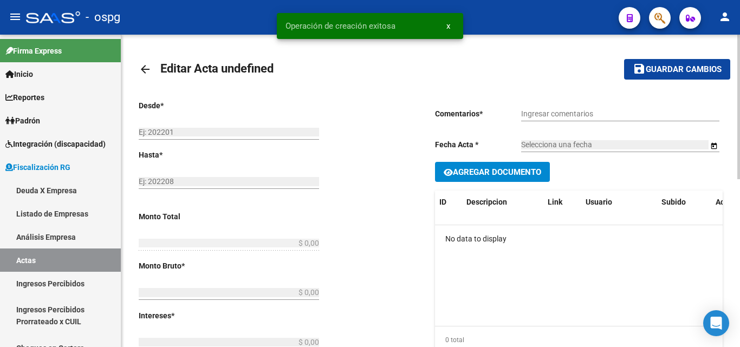
type input "202506-202508"
checkbox input "true"
type input "RECIBO 43341"
type input "[DATE]"
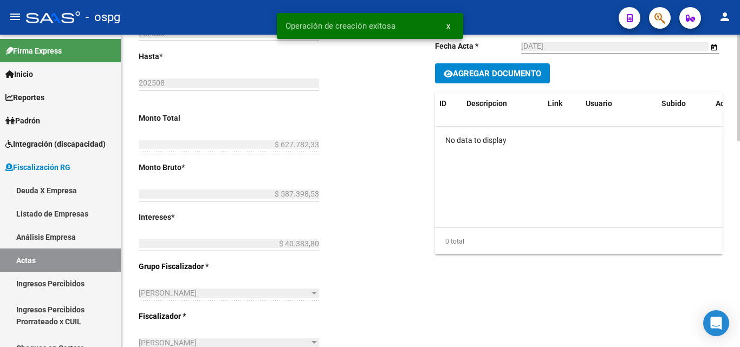
scroll to position [163, 0]
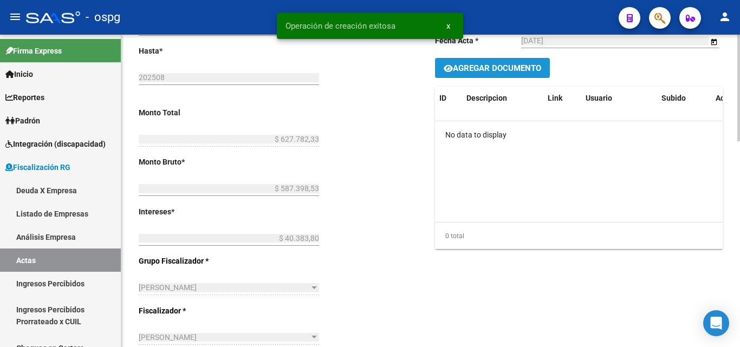
click at [500, 69] on span "Agregar Documento" at bounding box center [497, 68] width 88 height 10
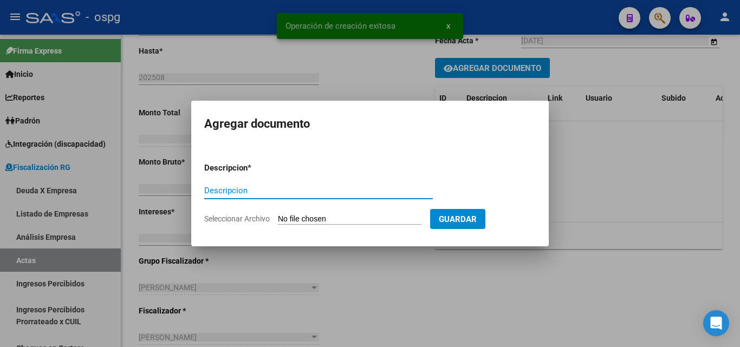
click at [290, 192] on input "Descripcion" at bounding box center [318, 191] width 229 height 10
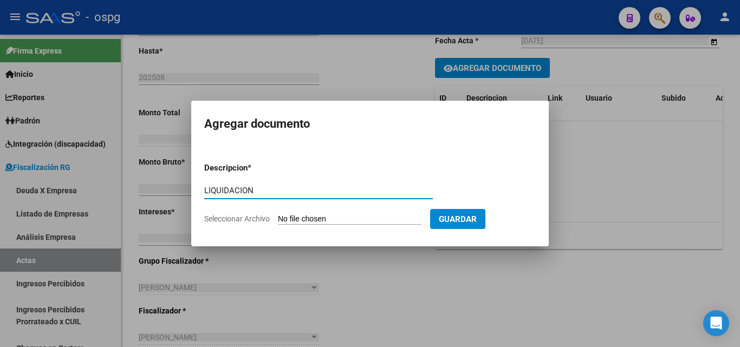
type input "LIQUIDACION"
click at [369, 218] on input "Seleccionar Archivo" at bounding box center [350, 220] width 144 height 10
type input "C:\fakepath\[PERSON_NAME] COMERCIAL [PERSON_NAME] (2).pdf"
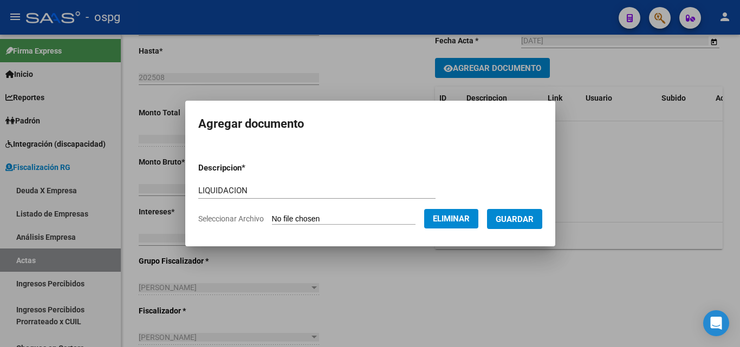
click at [515, 218] on span "Guardar" at bounding box center [515, 220] width 38 height 10
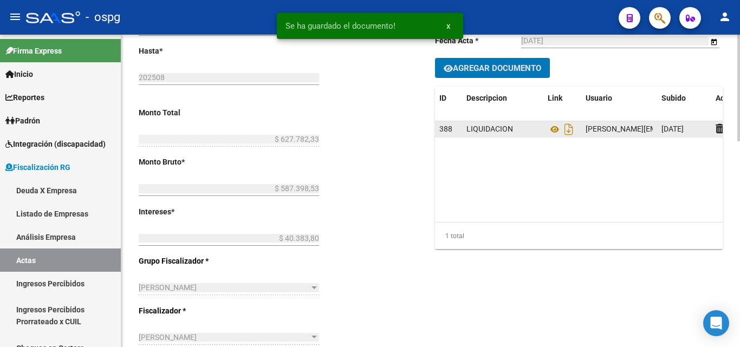
scroll to position [0, 0]
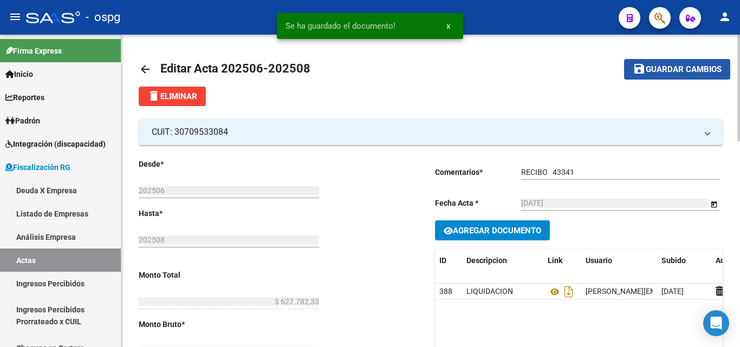
click at [677, 66] on span "Guardar cambios" at bounding box center [684, 70] width 76 height 10
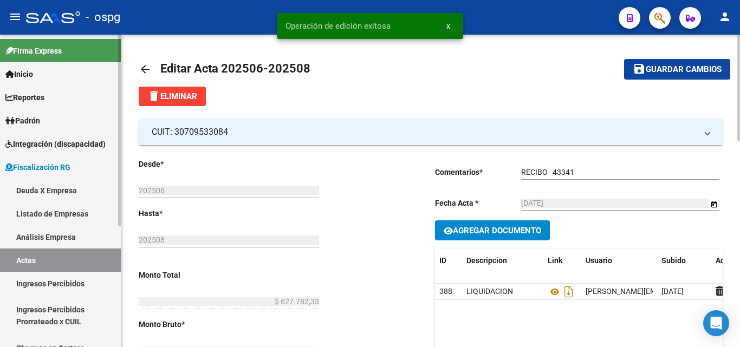
click at [58, 264] on link "Actas" at bounding box center [60, 260] width 121 height 23
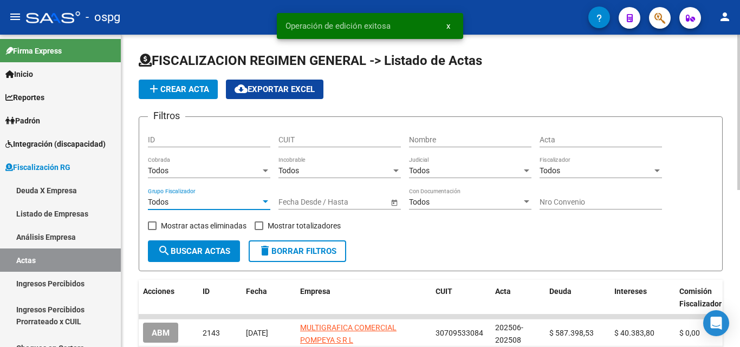
click at [266, 199] on div at bounding box center [266, 202] width 10 height 9
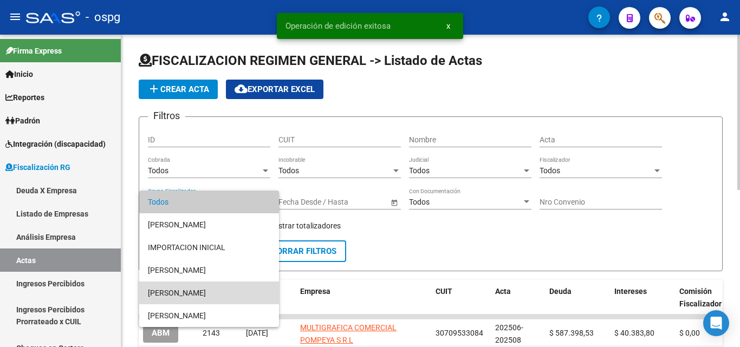
drag, startPoint x: 203, startPoint y: 292, endPoint x: 287, endPoint y: 262, distance: 89.1
click at [204, 292] on span "[PERSON_NAME]" at bounding box center [209, 293] width 122 height 23
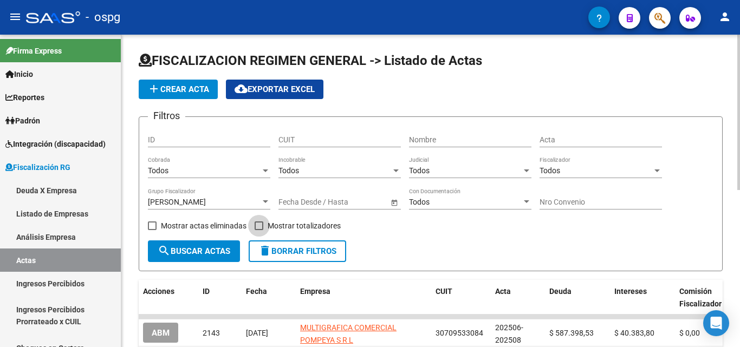
drag, startPoint x: 260, startPoint y: 228, endPoint x: 223, endPoint y: 248, distance: 42.2
click at [255, 228] on span at bounding box center [259, 226] width 9 height 9
click at [259, 230] on input "Mostrar totalizadores" at bounding box center [259, 230] width 1 height 1
checkbox input "true"
click at [214, 256] on span "search Buscar Actas" at bounding box center [194, 252] width 73 height 10
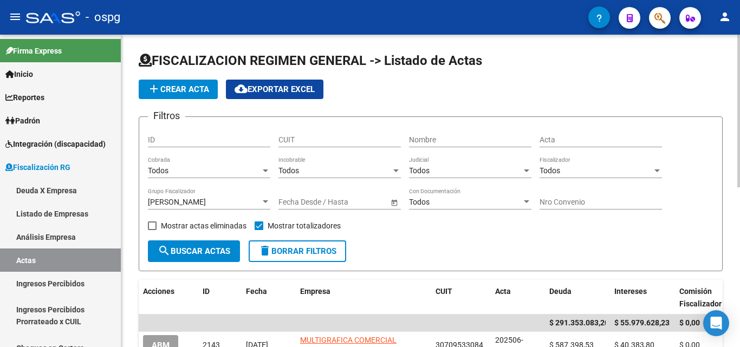
click at [246, 202] on div "[PERSON_NAME]" at bounding box center [204, 202] width 113 height 9
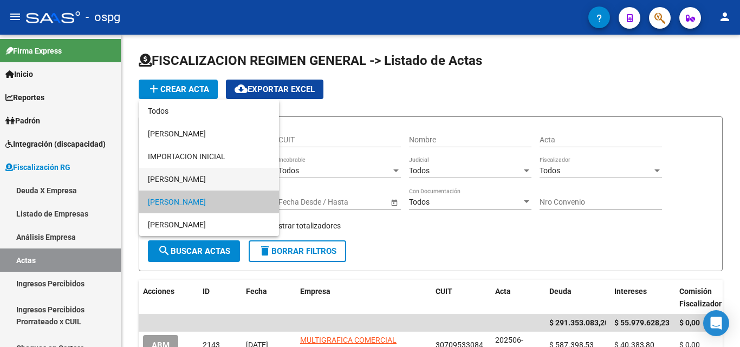
click at [201, 176] on span "[PERSON_NAME]" at bounding box center [209, 179] width 122 height 23
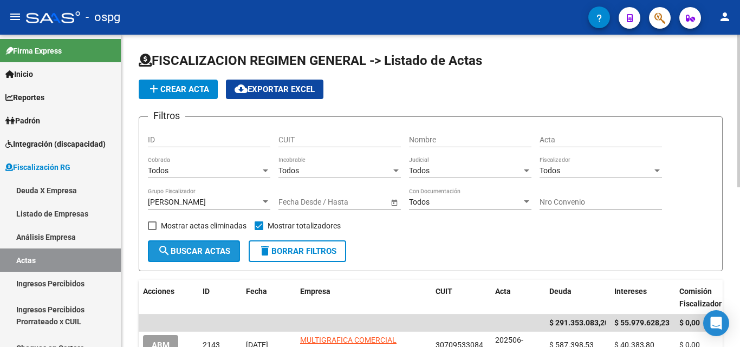
click at [214, 247] on span "search Buscar Actas" at bounding box center [194, 252] width 73 height 10
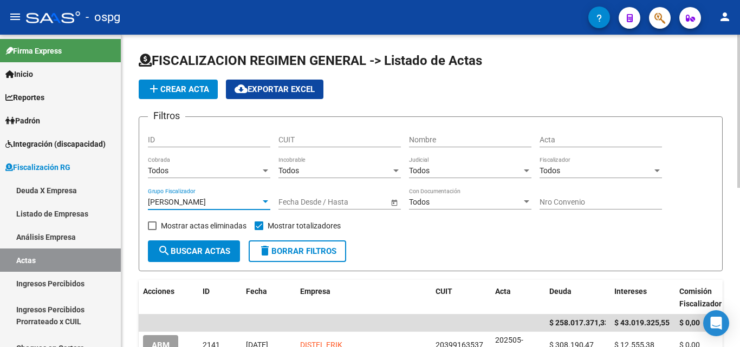
click at [266, 203] on div at bounding box center [265, 202] width 5 height 3
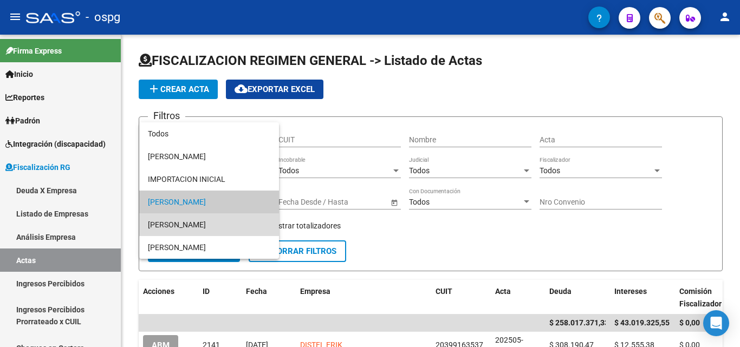
click at [221, 225] on span "[PERSON_NAME]" at bounding box center [209, 225] width 122 height 23
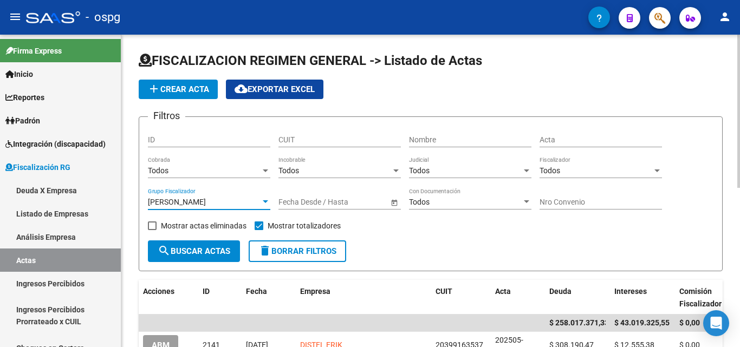
click at [202, 250] on span "search Buscar Actas" at bounding box center [194, 252] width 73 height 10
